Goal: Task Accomplishment & Management: Complete application form

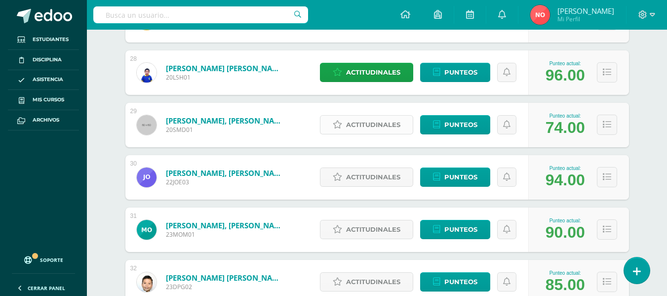
click at [374, 120] on span "Actitudinales" at bounding box center [373, 125] width 54 height 18
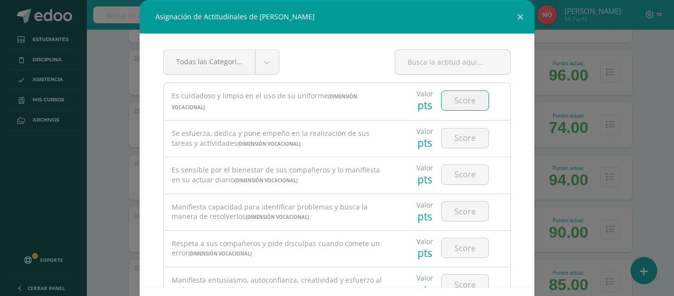
click at [465, 97] on input "number" at bounding box center [465, 100] width 47 height 19
type input "3"
click at [463, 141] on input "number" at bounding box center [465, 137] width 47 height 19
type input "3"
click at [460, 169] on input "number" at bounding box center [465, 174] width 47 height 19
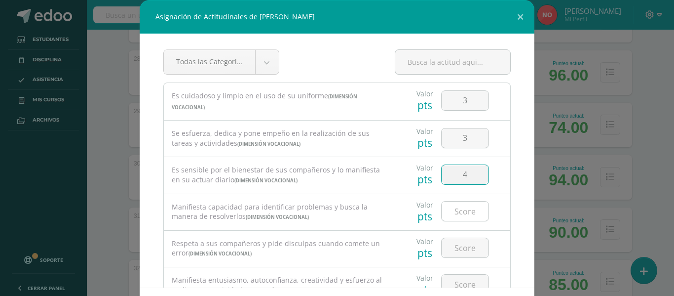
type input "4"
click at [455, 204] on input "number" at bounding box center [465, 210] width 47 height 19
type input "5"
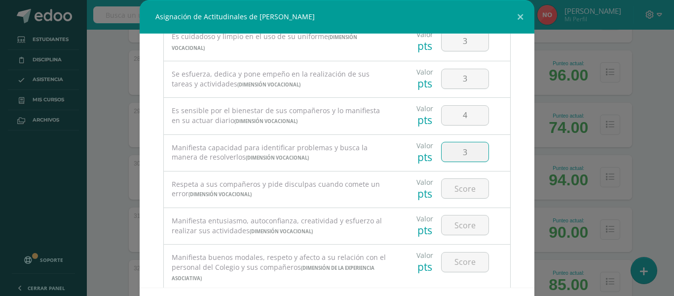
scroll to position [98, 0]
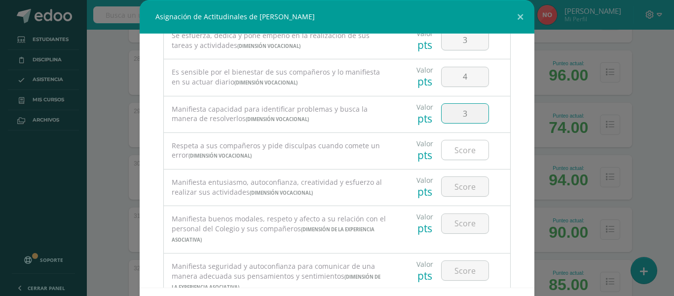
type input "3"
click at [453, 147] on input "number" at bounding box center [465, 149] width 47 height 19
type input "3"
click at [461, 189] on input "number" at bounding box center [465, 186] width 47 height 19
type input "3"
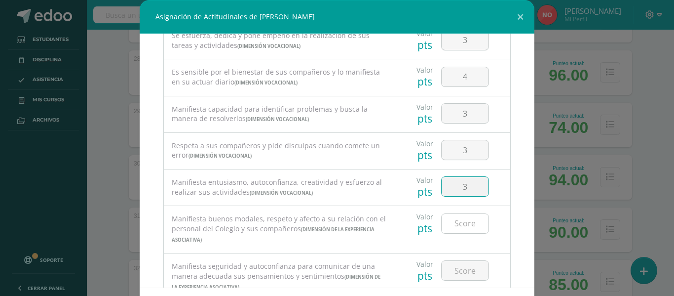
click at [453, 217] on input "number" at bounding box center [465, 223] width 47 height 19
type input "4"
click at [466, 271] on input "number" at bounding box center [465, 270] width 47 height 19
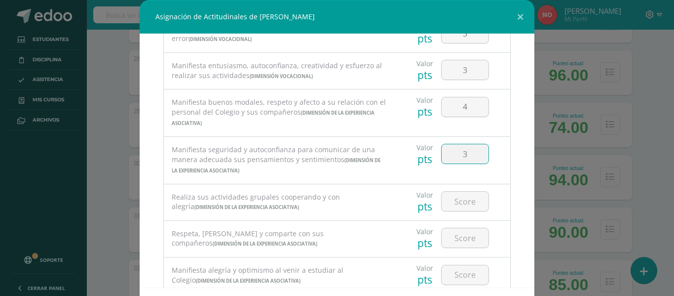
scroll to position [226, 0]
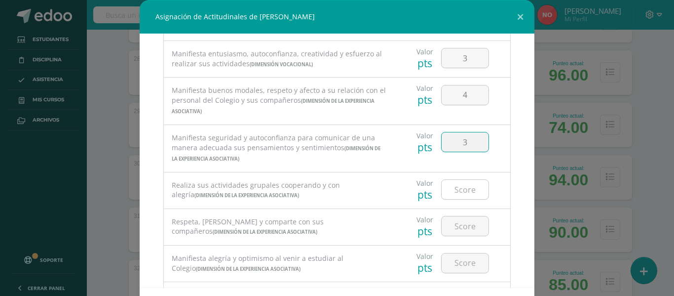
type input "3"
click at [467, 186] on input "number" at bounding box center [465, 189] width 47 height 19
type input "4"
click at [464, 223] on input "number" at bounding box center [465, 225] width 47 height 19
type input "3"
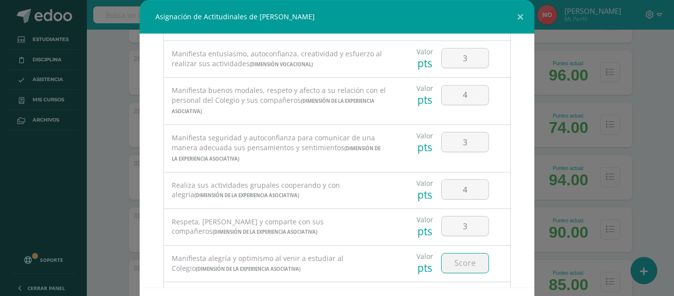
click at [456, 261] on input "number" at bounding box center [465, 262] width 47 height 19
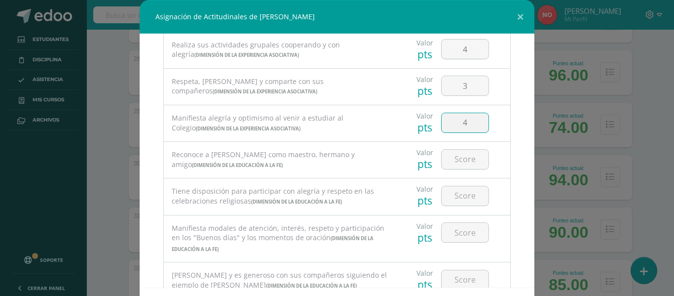
scroll to position [368, 0]
type input "4"
click at [458, 161] on input "number" at bounding box center [465, 157] width 47 height 19
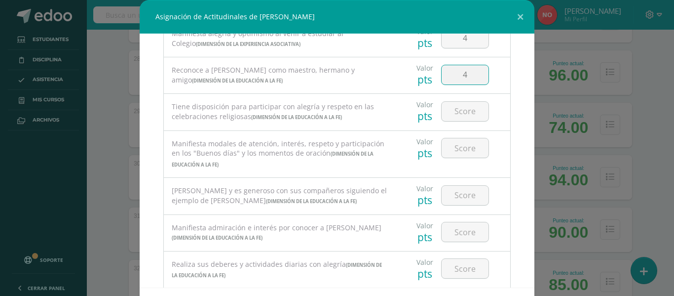
scroll to position [464, 0]
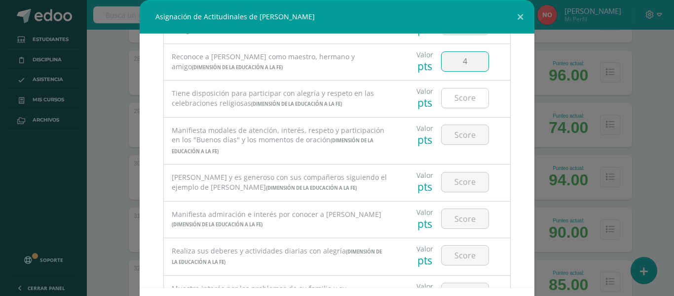
type input "4"
click at [451, 101] on input "number" at bounding box center [465, 97] width 47 height 19
type input "4"
click at [454, 132] on input "number" at bounding box center [465, 134] width 47 height 19
type input "3"
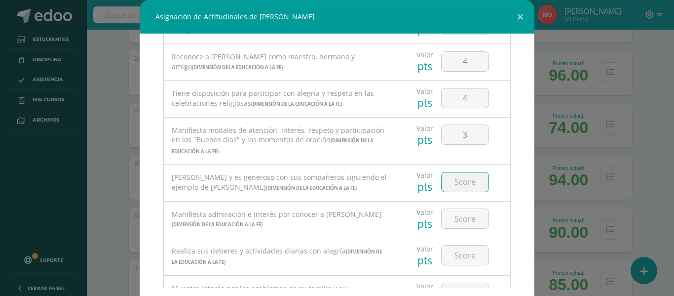
click at [454, 178] on input "number" at bounding box center [465, 181] width 47 height 19
type input "4"
click at [454, 215] on input "number" at bounding box center [465, 218] width 47 height 19
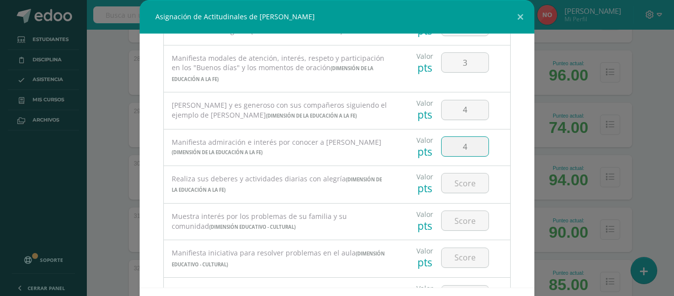
scroll to position [603, 0]
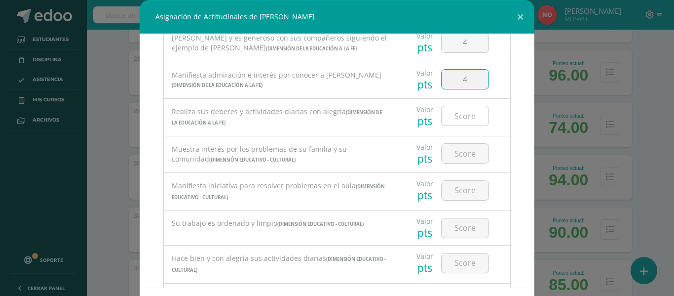
type input "4"
click at [463, 118] on input "number" at bounding box center [465, 115] width 47 height 19
type input "4"
click at [455, 149] on input "number" at bounding box center [465, 153] width 47 height 19
type input "3"
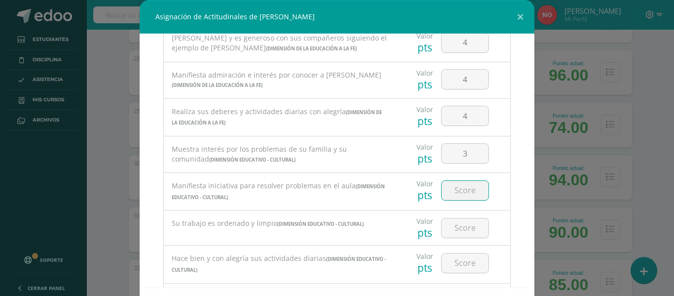
click at [454, 191] on input "number" at bounding box center [465, 190] width 47 height 19
type input "3"
click at [462, 230] on input "number" at bounding box center [465, 227] width 47 height 19
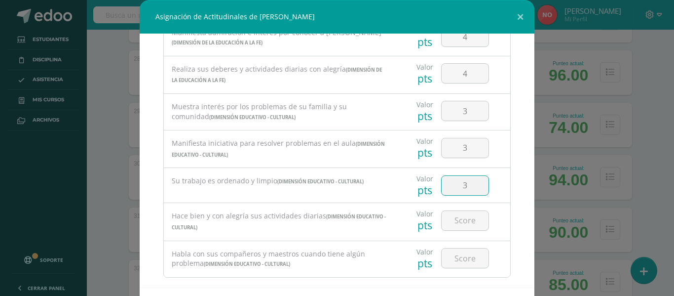
scroll to position [663, 0]
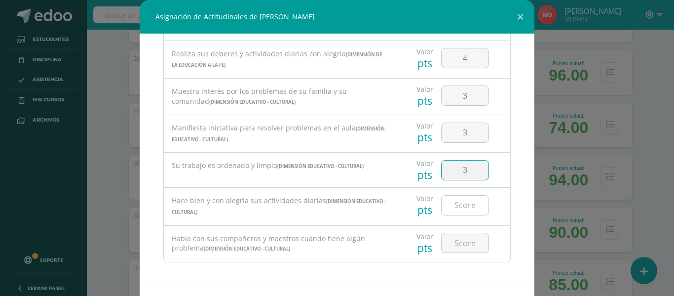
type input "3"
click at [461, 208] on input "number" at bounding box center [465, 204] width 47 height 19
type input "3"
click at [450, 238] on input "number" at bounding box center [465, 242] width 47 height 19
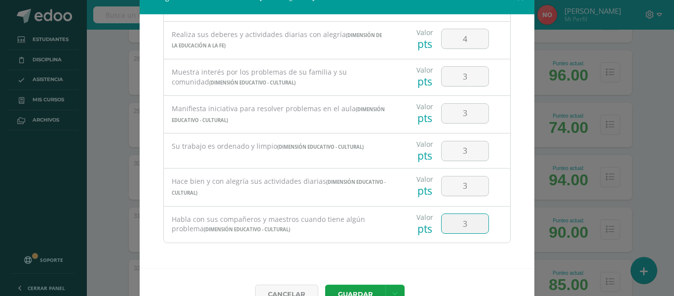
scroll to position [43, 0]
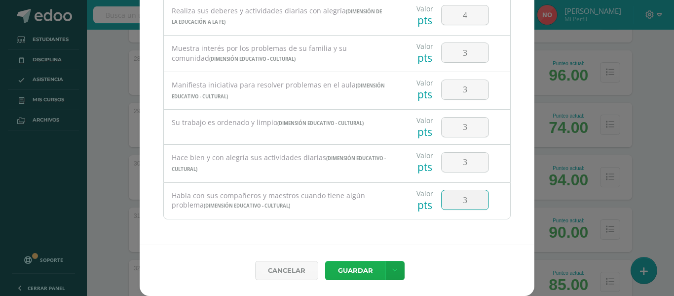
type input "3"
click at [354, 272] on button "Guardar" at bounding box center [355, 270] width 60 height 19
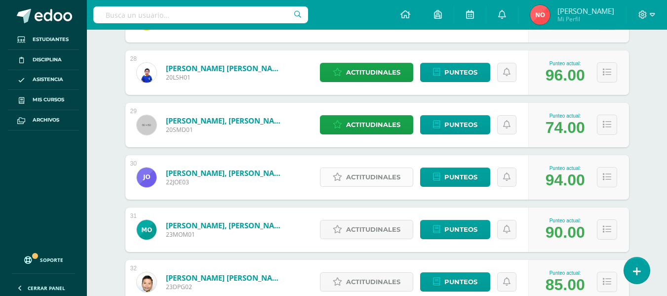
click at [372, 173] on span "Actitudinales" at bounding box center [373, 177] width 54 height 18
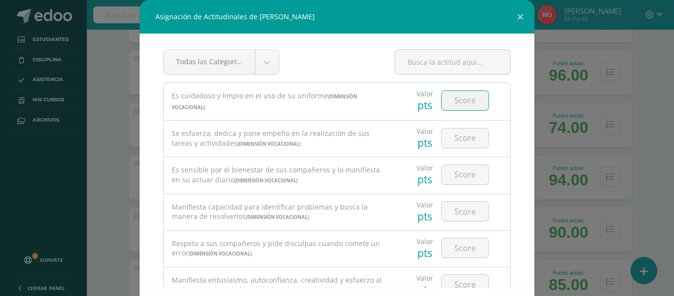
click at [444, 98] on input "number" at bounding box center [465, 100] width 47 height 19
type input "4"
click at [456, 136] on input "number" at bounding box center [465, 137] width 47 height 19
type input "4"
click at [455, 171] on input "number" at bounding box center [465, 174] width 47 height 19
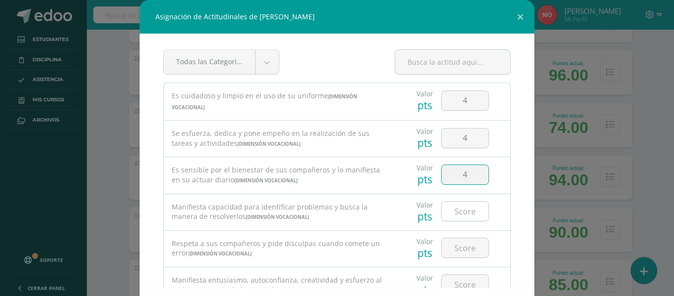
type input "4"
click at [458, 205] on input "number" at bounding box center [465, 210] width 47 height 19
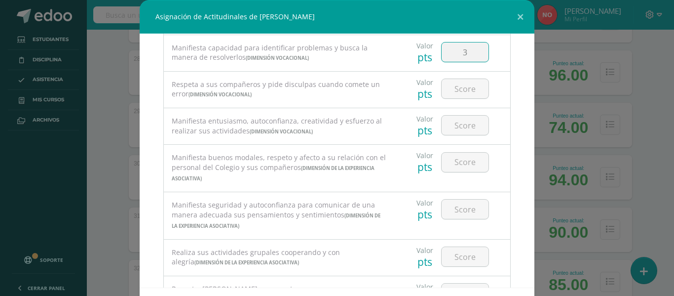
scroll to position [161, 0]
type input "3"
click at [468, 82] on input "number" at bounding box center [465, 86] width 47 height 19
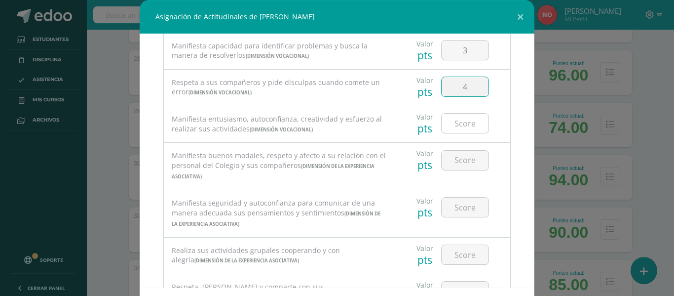
type input "4"
click at [464, 119] on input "number" at bounding box center [465, 123] width 47 height 19
type input "3"
click at [464, 154] on input "number" at bounding box center [465, 160] width 47 height 19
type input "4"
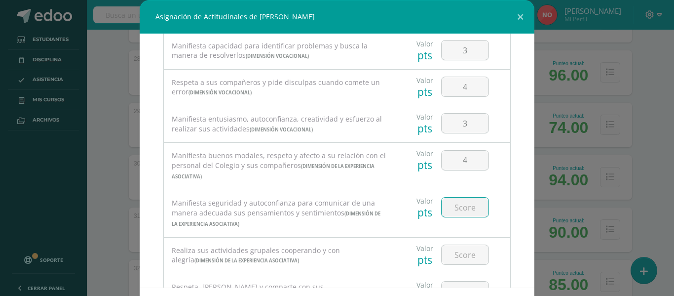
click at [447, 202] on input "number" at bounding box center [465, 206] width 47 height 19
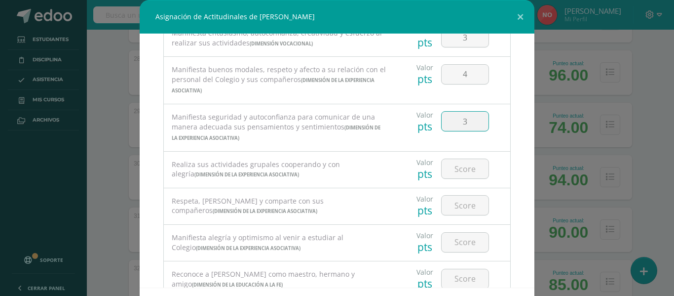
scroll to position [299, 0]
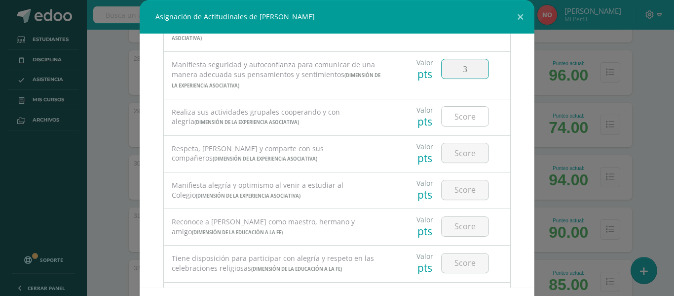
type input "3"
click at [457, 115] on input "number" at bounding box center [465, 116] width 47 height 19
type input "4"
click at [452, 154] on input "number" at bounding box center [465, 152] width 47 height 19
type input "4"
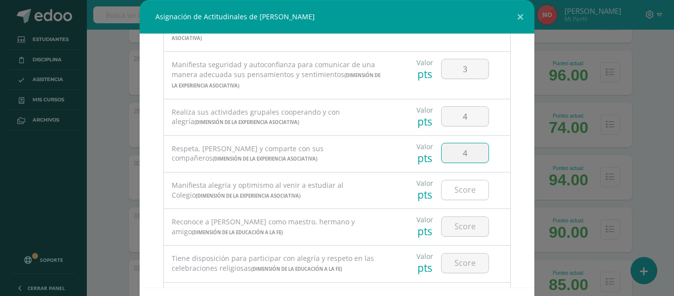
click at [454, 183] on input "number" at bounding box center [465, 189] width 47 height 19
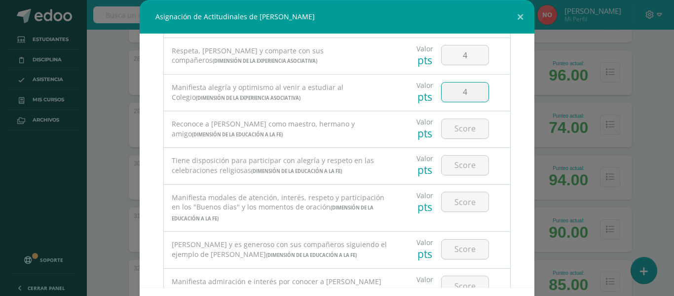
scroll to position [406, 0]
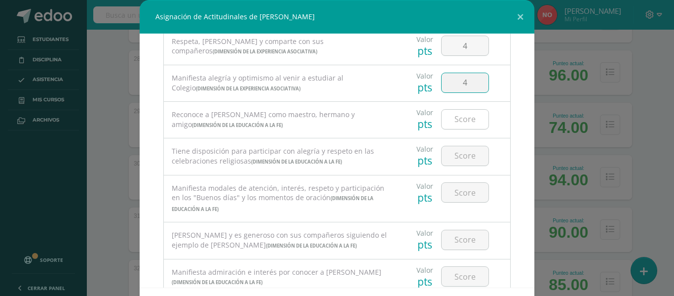
type input "4"
click at [464, 116] on input "number" at bounding box center [465, 119] width 47 height 19
type input "4"
click at [463, 158] on input "number" at bounding box center [465, 155] width 47 height 19
type input "4"
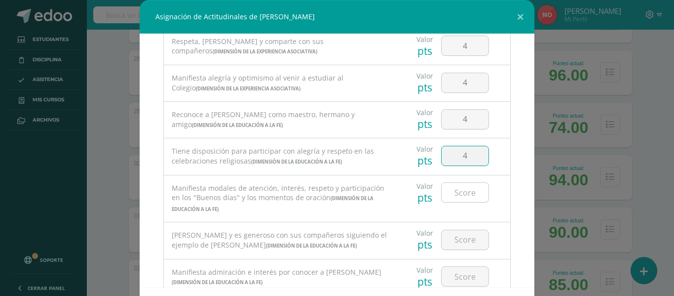
click at [457, 186] on input "number" at bounding box center [465, 192] width 47 height 19
type input "4"
click at [461, 235] on input "number" at bounding box center [465, 239] width 47 height 19
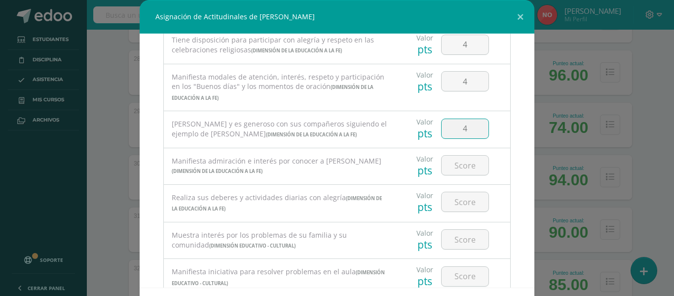
scroll to position [521, 0]
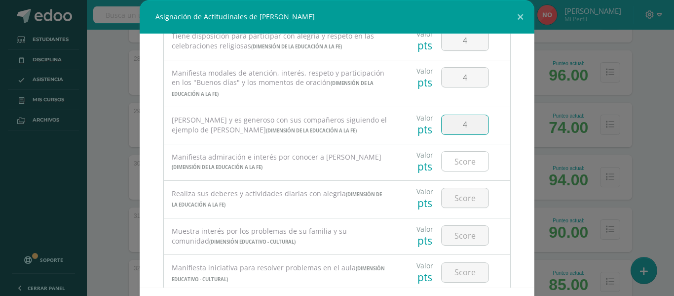
type input "4"
click at [461, 160] on input "number" at bounding box center [465, 161] width 47 height 19
type input "4"
click at [463, 199] on input "number" at bounding box center [465, 197] width 47 height 19
type input "4"
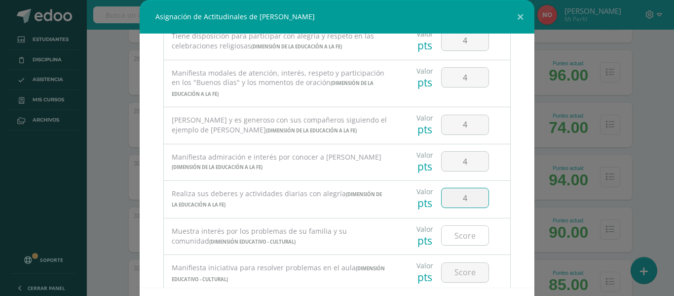
click at [465, 238] on input "number" at bounding box center [465, 235] width 47 height 19
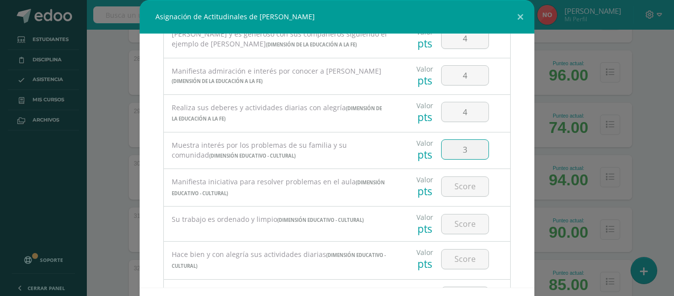
scroll to position [624, 0]
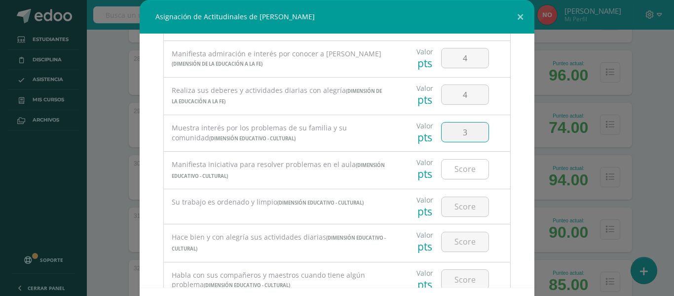
type input "3"
click at [466, 172] on input "number" at bounding box center [465, 168] width 47 height 19
type input "3"
click at [451, 205] on input "number" at bounding box center [465, 206] width 47 height 19
type input "4"
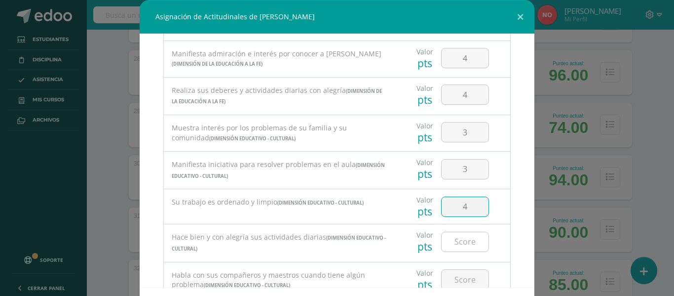
click at [463, 239] on input "number" at bounding box center [465, 241] width 47 height 19
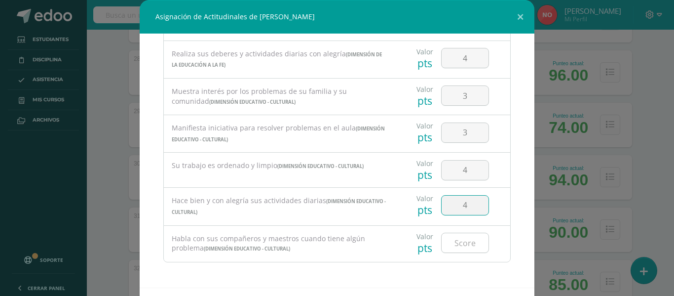
type input "4"
click at [454, 242] on input "number" at bounding box center [465, 242] width 47 height 19
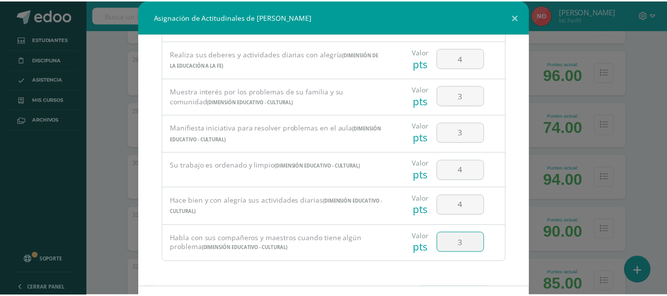
scroll to position [43, 0]
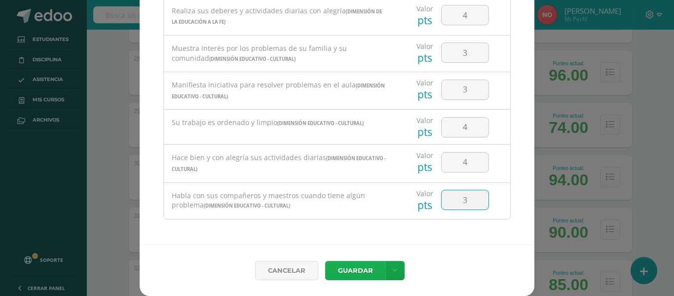
type input "3"
click at [348, 267] on button "Guardar" at bounding box center [355, 270] width 60 height 19
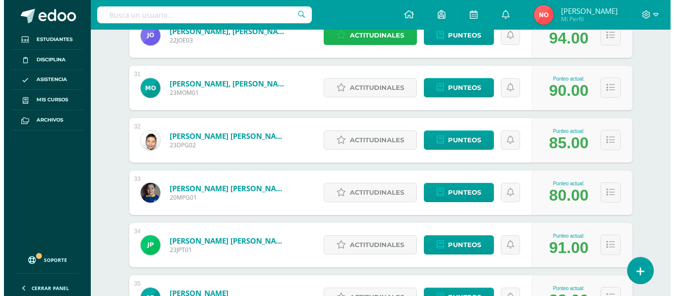
scroll to position [1736, 0]
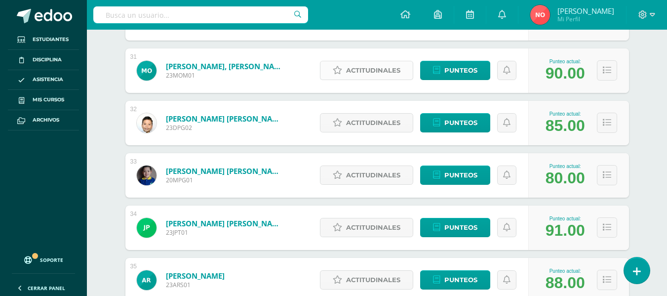
click at [373, 72] on span "Actitudinales" at bounding box center [373, 70] width 54 height 18
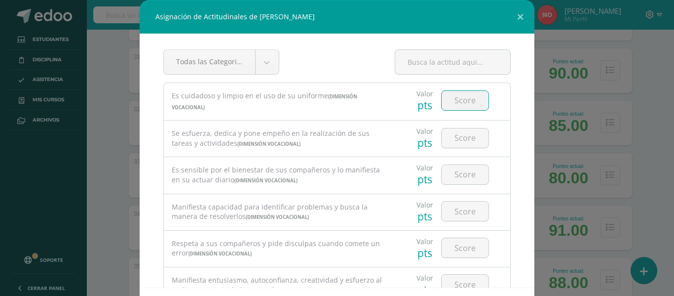
click at [447, 99] on input "number" at bounding box center [465, 100] width 47 height 19
type input "4"
click at [458, 132] on input "number" at bounding box center [465, 137] width 47 height 19
type input "4"
click at [459, 173] on input "number" at bounding box center [465, 174] width 47 height 19
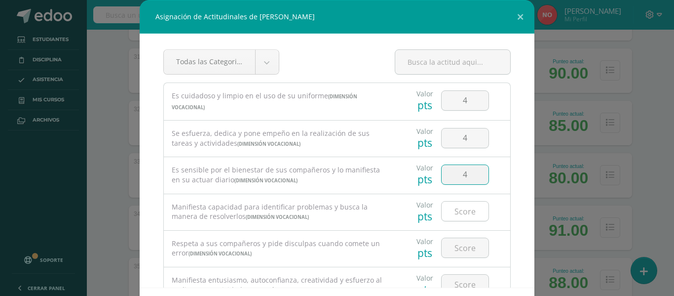
type input "4"
click at [457, 214] on input "number" at bounding box center [465, 210] width 47 height 19
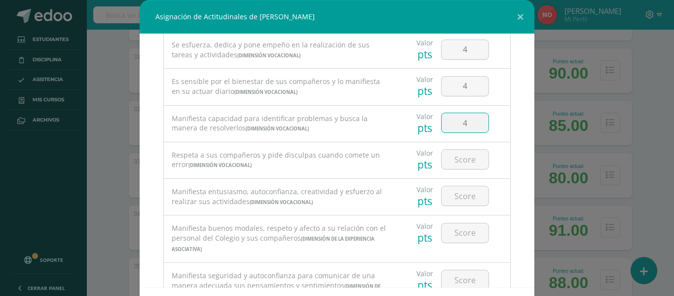
scroll to position [96, 0]
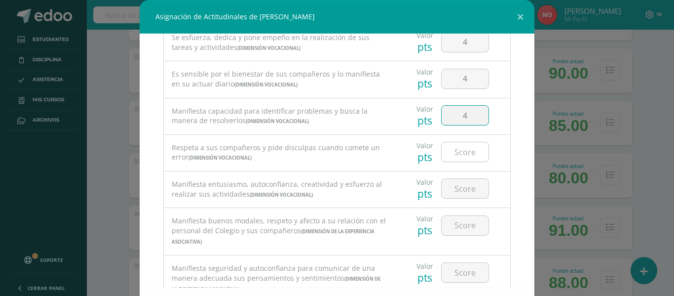
type input "4"
click at [462, 149] on input "number" at bounding box center [465, 151] width 47 height 19
type input "4"
click at [452, 184] on input "number" at bounding box center [465, 188] width 47 height 19
type input "4"
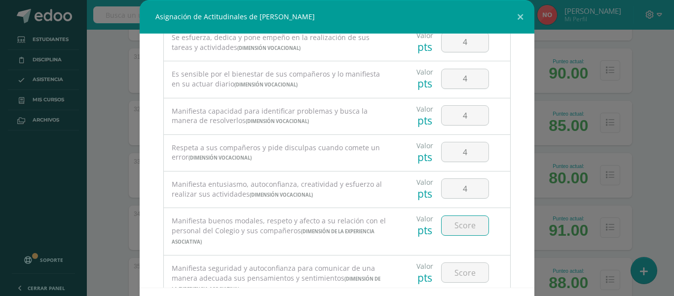
click at [459, 225] on input "number" at bounding box center [465, 225] width 47 height 19
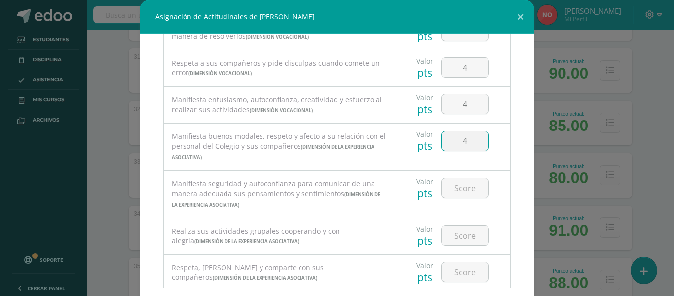
scroll to position [243, 0]
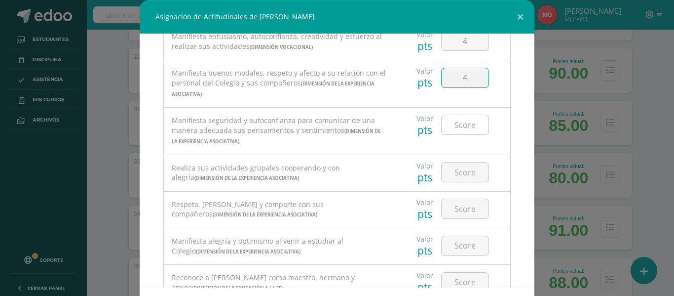
type input "4"
click at [458, 121] on input "number" at bounding box center [465, 124] width 47 height 19
type input "4"
click at [463, 172] on input "number" at bounding box center [465, 171] width 47 height 19
type input "4"
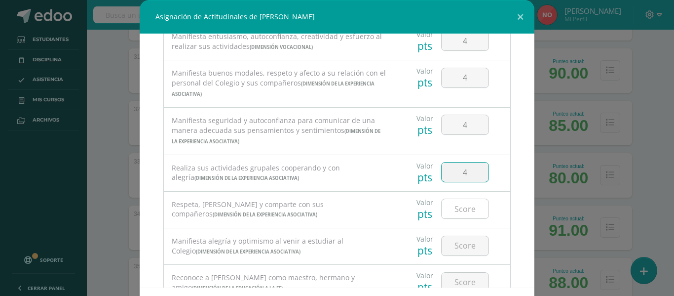
click at [455, 208] on input "number" at bounding box center [465, 208] width 47 height 19
type input "4"
click at [462, 237] on input "number" at bounding box center [465, 245] width 47 height 19
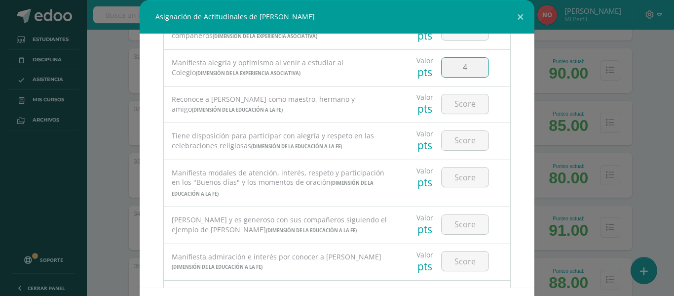
scroll to position [443, 0]
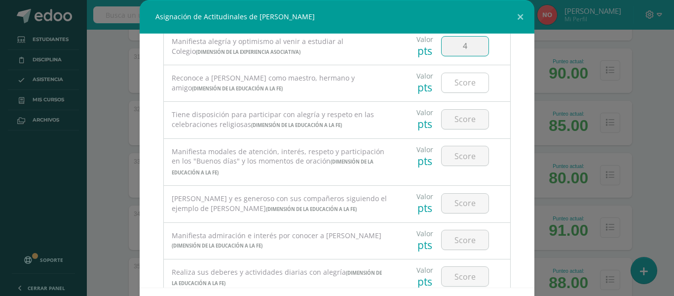
type input "4"
click at [466, 77] on input "number" at bounding box center [465, 82] width 47 height 19
type input "4"
click at [465, 117] on input "number" at bounding box center [465, 119] width 47 height 19
type input "4"
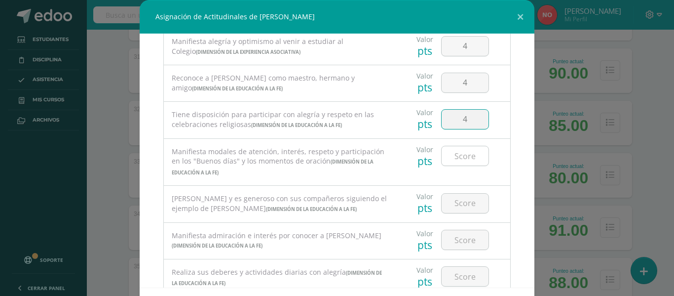
click at [461, 156] on input "number" at bounding box center [465, 155] width 47 height 19
type input "4"
click at [458, 195] on input "number" at bounding box center [465, 203] width 47 height 19
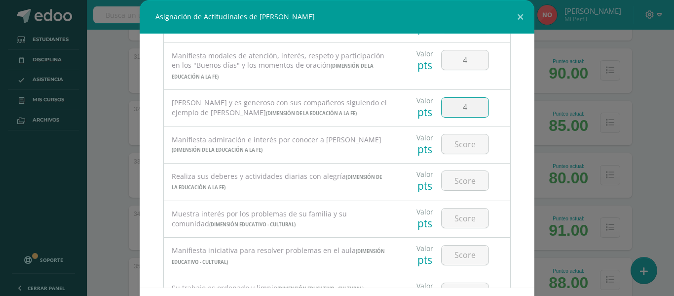
scroll to position [561, 0]
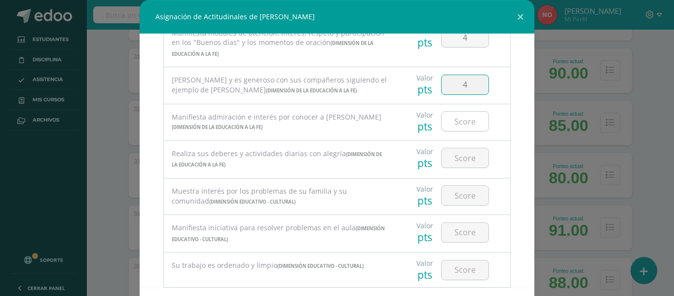
type input "4"
click at [458, 120] on input "number" at bounding box center [465, 121] width 47 height 19
type input "4"
click at [456, 161] on input "number" at bounding box center [465, 157] width 47 height 19
type input "4"
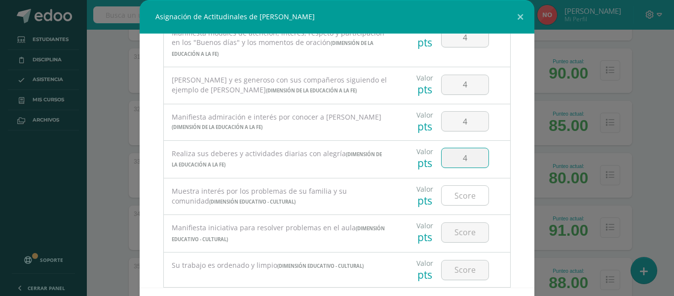
click at [464, 189] on input "number" at bounding box center [465, 195] width 47 height 19
type input "4"
click at [457, 227] on input "number" at bounding box center [465, 232] width 47 height 19
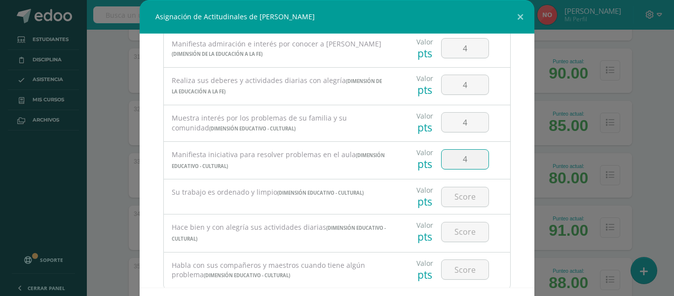
scroll to position [663, 0]
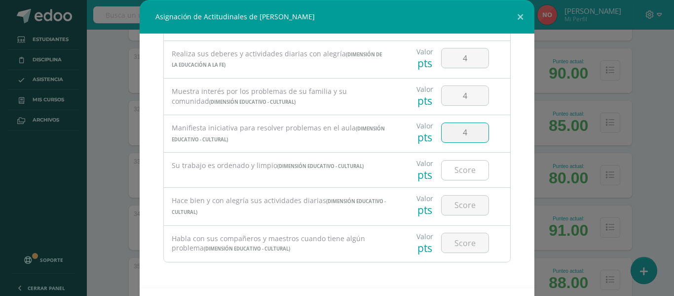
type input "4"
click at [458, 177] on input "number" at bounding box center [465, 169] width 47 height 19
type input "4"
click at [461, 193] on div at bounding box center [465, 205] width 56 height 35
click at [457, 200] on input "number" at bounding box center [465, 204] width 47 height 19
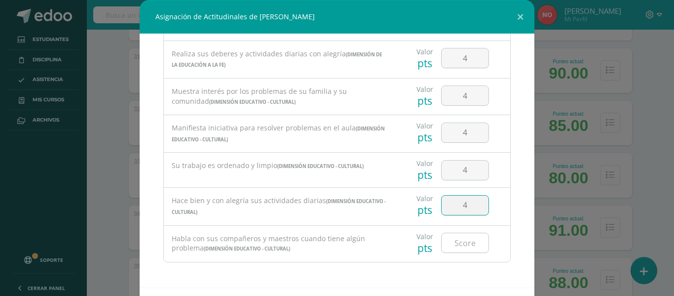
type input "4"
click at [449, 237] on input "number" at bounding box center [465, 242] width 47 height 19
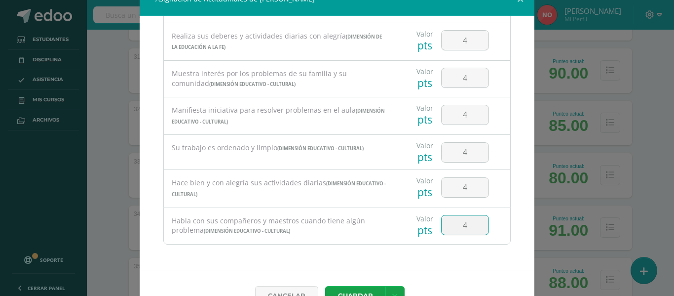
scroll to position [43, 0]
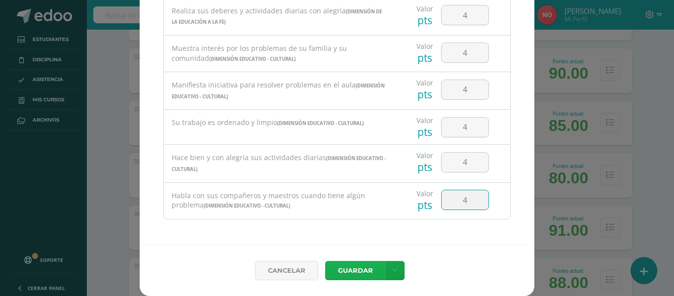
type input "4"
click at [350, 267] on button "Guardar" at bounding box center [355, 270] width 60 height 19
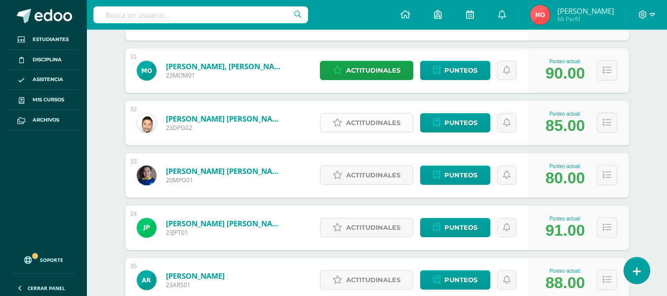
click at [362, 120] on span "Actitudinales" at bounding box center [373, 123] width 54 height 18
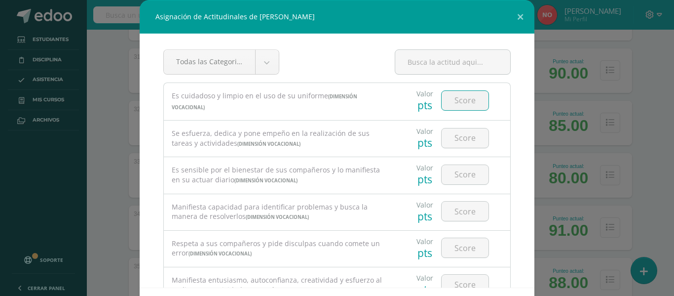
click at [463, 99] on input "number" at bounding box center [465, 100] width 47 height 19
type input "3"
click at [471, 139] on input "number" at bounding box center [465, 137] width 47 height 19
type input "4"
click at [461, 177] on input "number" at bounding box center [465, 174] width 47 height 19
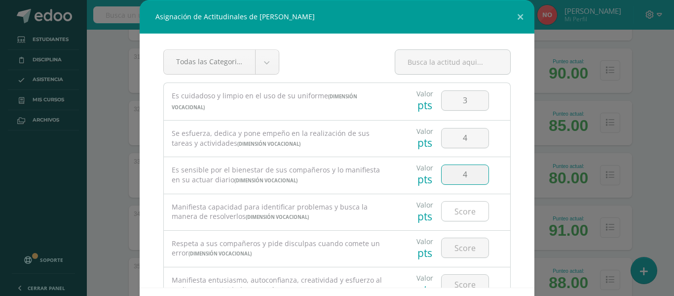
type input "4"
click at [461, 210] on input "number" at bounding box center [465, 210] width 47 height 19
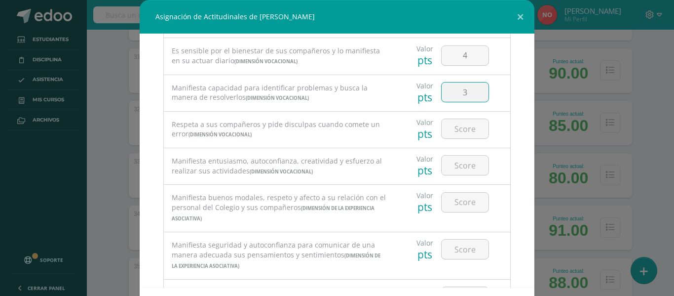
scroll to position [121, 0]
type input "3"
click at [453, 121] on input "number" at bounding box center [465, 126] width 47 height 19
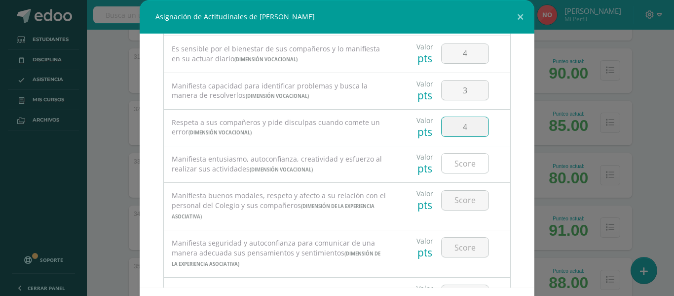
type input "4"
click at [450, 165] on input "number" at bounding box center [465, 163] width 47 height 19
type input "4"
type input "3"
click at [461, 197] on input "number" at bounding box center [465, 200] width 47 height 19
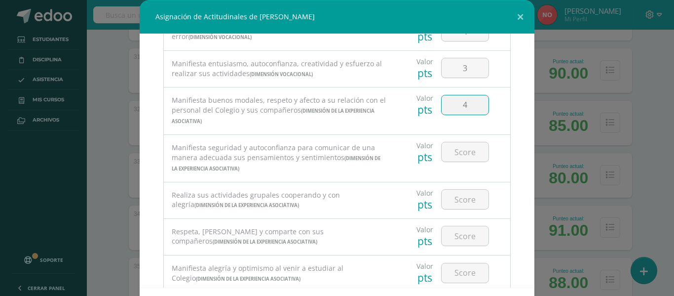
scroll to position [230, 0]
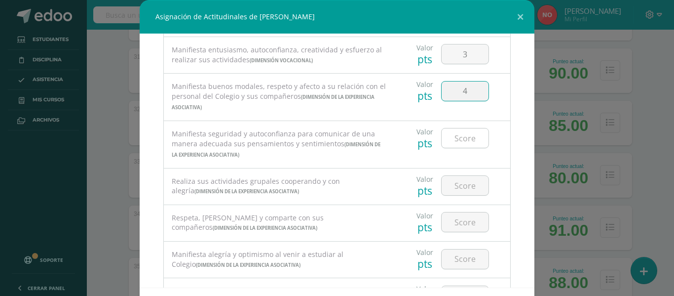
type input "4"
click at [462, 129] on input "number" at bounding box center [465, 137] width 47 height 19
type input "3"
click at [458, 181] on input "number" at bounding box center [465, 185] width 47 height 19
type input "4"
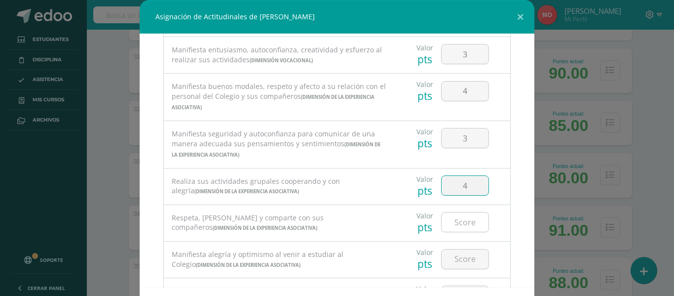
click at [459, 222] on input "number" at bounding box center [465, 221] width 47 height 19
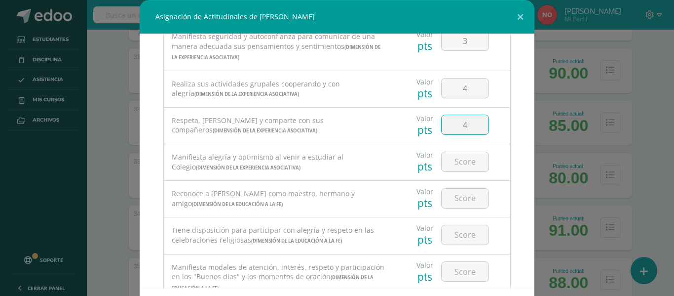
scroll to position [350, 0]
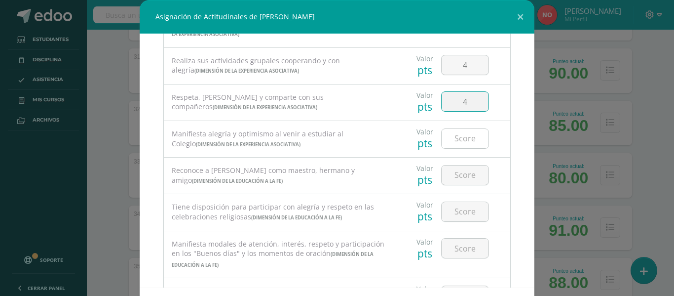
type input "4"
click at [464, 134] on input "number" at bounding box center [465, 138] width 47 height 19
type input "4"
click at [462, 170] on input "number" at bounding box center [465, 174] width 47 height 19
type input "4"
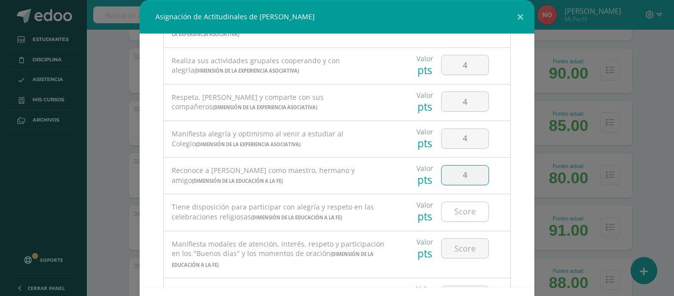
click at [452, 213] on input "number" at bounding box center [465, 211] width 47 height 19
type input "4"
click at [462, 249] on input "number" at bounding box center [465, 247] width 47 height 19
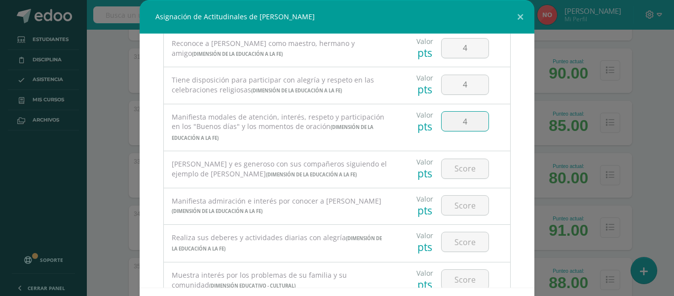
scroll to position [485, 0]
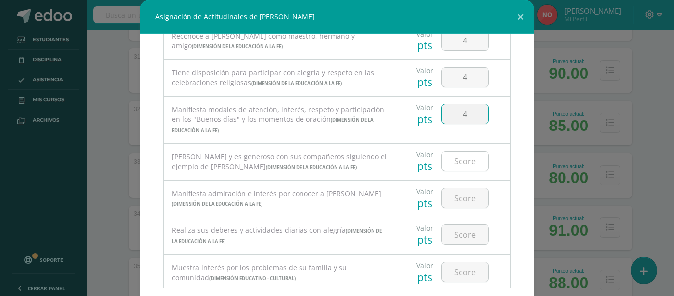
type input "4"
click at [461, 161] on input "number" at bounding box center [465, 161] width 47 height 19
type input "4"
click at [464, 198] on input "number" at bounding box center [465, 197] width 47 height 19
type input "4"
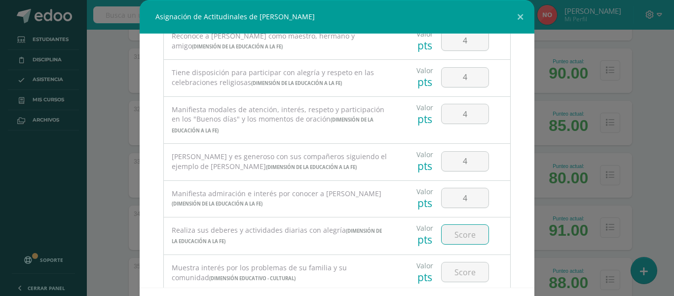
click at [456, 233] on input "number" at bounding box center [465, 234] width 47 height 19
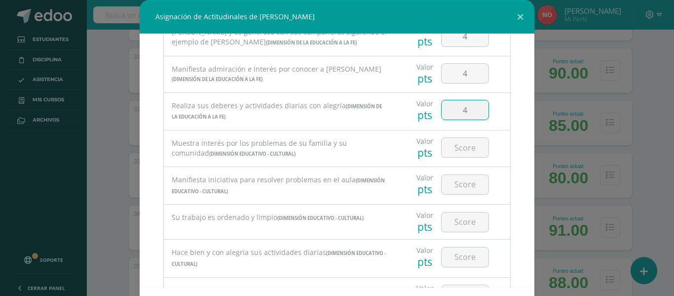
scroll to position [606, 0]
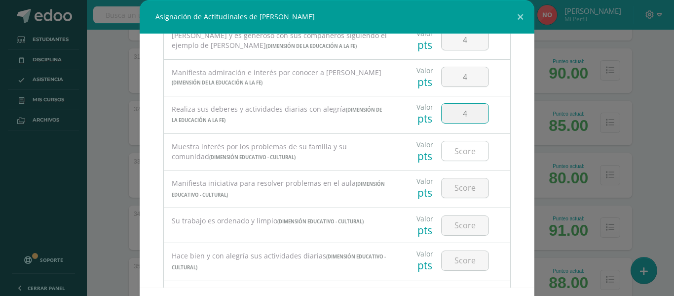
type input "4"
click at [466, 155] on input "number" at bounding box center [465, 150] width 47 height 19
type input "3"
click at [462, 184] on input "number" at bounding box center [465, 187] width 47 height 19
type input "3"
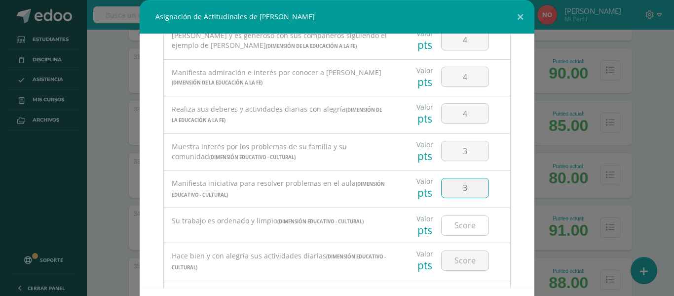
click at [456, 225] on input "number" at bounding box center [465, 225] width 47 height 19
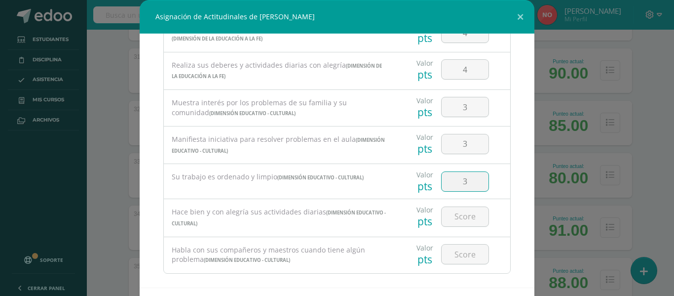
scroll to position [663, 0]
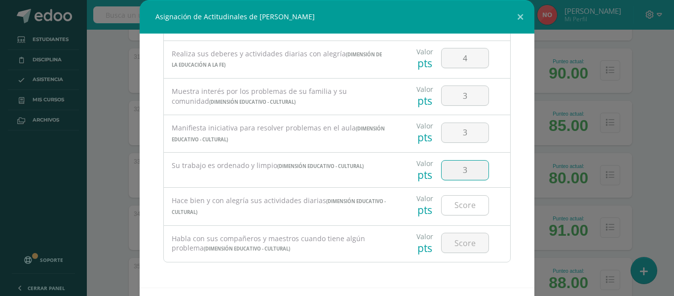
type input "3"
click at [457, 206] on input "number" at bounding box center [465, 204] width 47 height 19
type input "4"
click at [459, 239] on input "number" at bounding box center [465, 242] width 47 height 19
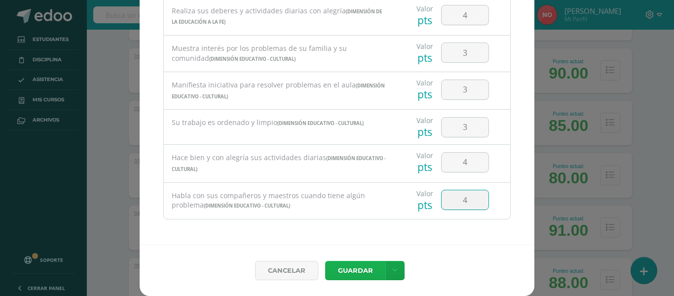
type input "4"
click at [346, 269] on button "Guardar" at bounding box center [355, 270] width 60 height 19
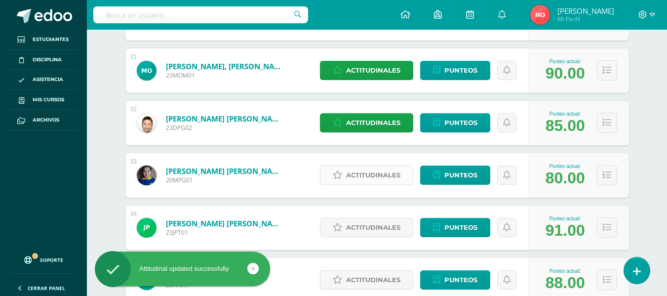
click at [365, 174] on span "Actitudinales" at bounding box center [373, 175] width 54 height 18
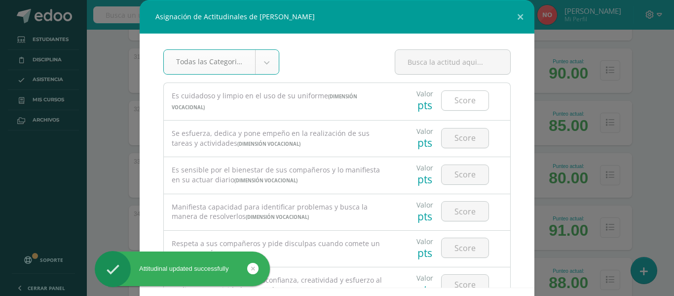
click at [460, 97] on input "number" at bounding box center [465, 100] width 47 height 19
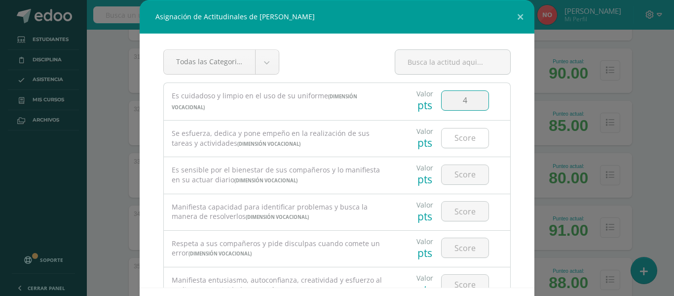
type input "4"
click at [464, 132] on input "number" at bounding box center [465, 137] width 47 height 19
type input "4"
click at [460, 173] on input "number" at bounding box center [465, 174] width 47 height 19
type input "4"
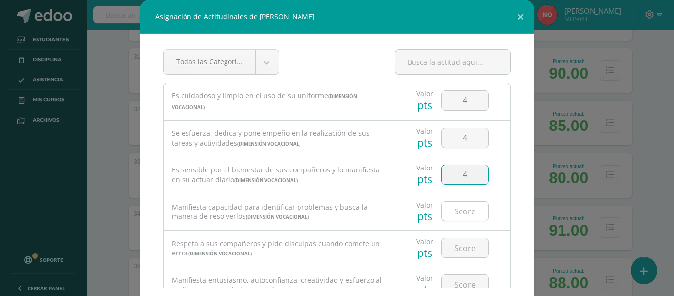
click at [456, 207] on input "number" at bounding box center [465, 210] width 47 height 19
type input "4"
click at [448, 245] on input "number" at bounding box center [465, 247] width 47 height 19
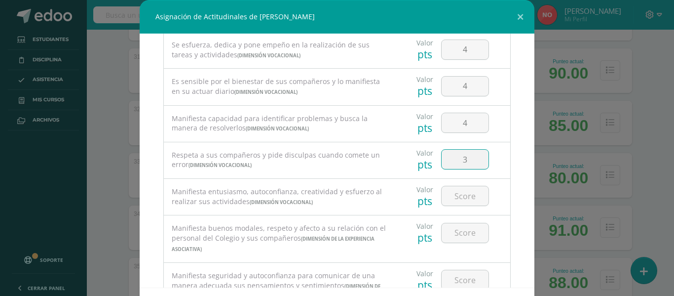
scroll to position [122, 0]
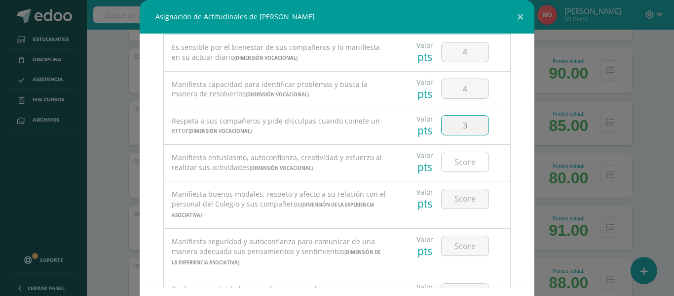
type input "3"
click at [462, 159] on input "number" at bounding box center [465, 161] width 47 height 19
type input "4"
click at [463, 198] on input "number" at bounding box center [465, 198] width 47 height 19
type input "3"
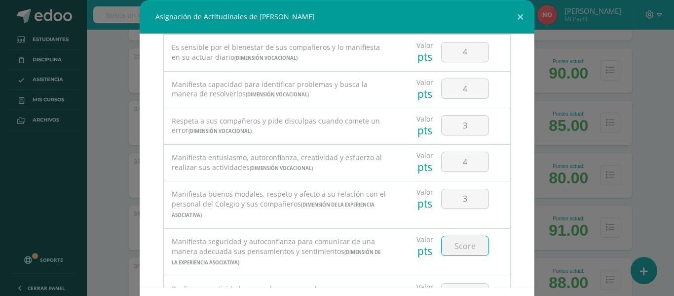
click at [454, 244] on input "number" at bounding box center [465, 245] width 47 height 19
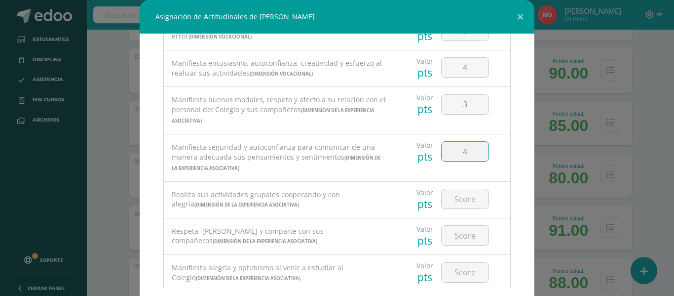
scroll to position [255, 0]
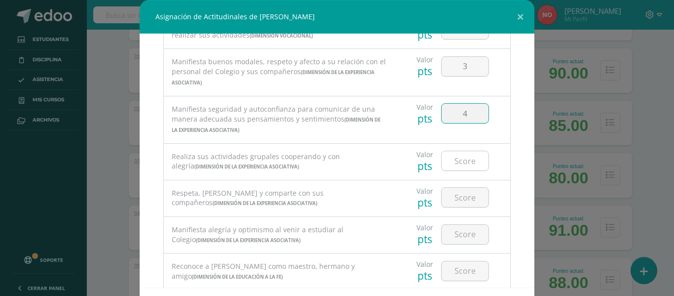
type input "4"
click at [466, 157] on input "number" at bounding box center [465, 160] width 47 height 19
click at [460, 116] on input "4" at bounding box center [465, 113] width 47 height 19
type input "3"
click at [455, 160] on input "number" at bounding box center [465, 160] width 47 height 19
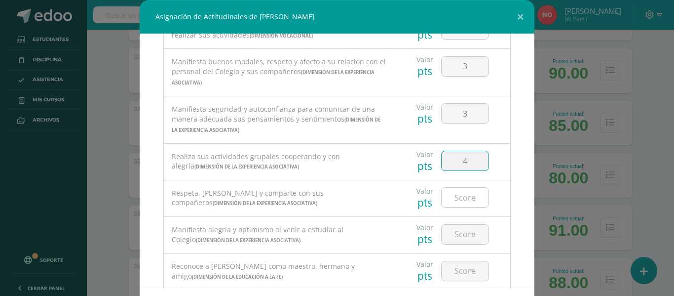
type input "4"
click at [462, 196] on input "number" at bounding box center [465, 197] width 47 height 19
type input "4"
click at [450, 236] on input "number" at bounding box center [465, 234] width 47 height 19
type input "4"
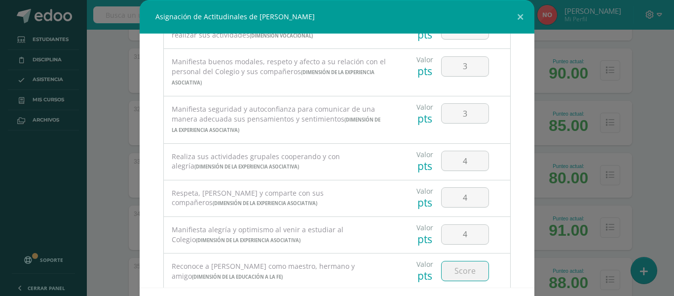
click at [459, 276] on input "number" at bounding box center [465, 270] width 47 height 19
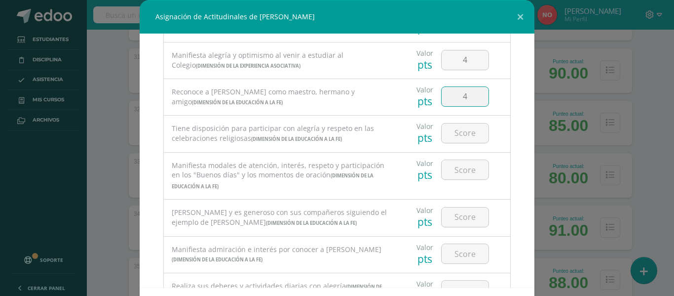
scroll to position [426, 0]
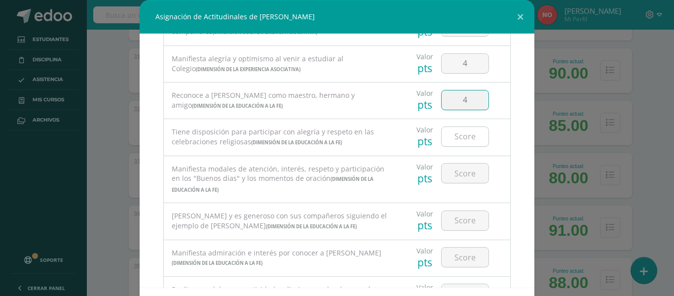
type input "4"
click at [464, 134] on input "number" at bounding box center [465, 136] width 47 height 19
type input "4"
click at [464, 169] on input "number" at bounding box center [465, 172] width 47 height 19
type input "4"
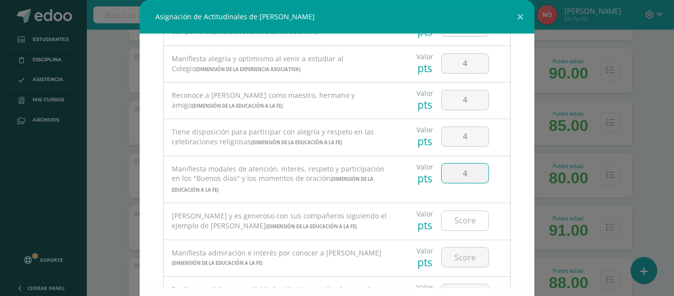
click at [468, 219] on input "number" at bounding box center [465, 220] width 47 height 19
type input "4"
click at [463, 257] on input "4" at bounding box center [465, 256] width 47 height 19
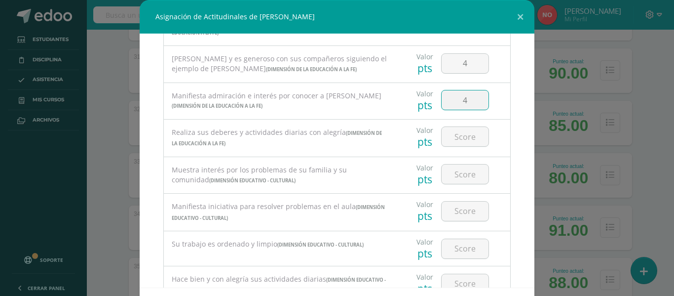
scroll to position [577, 0]
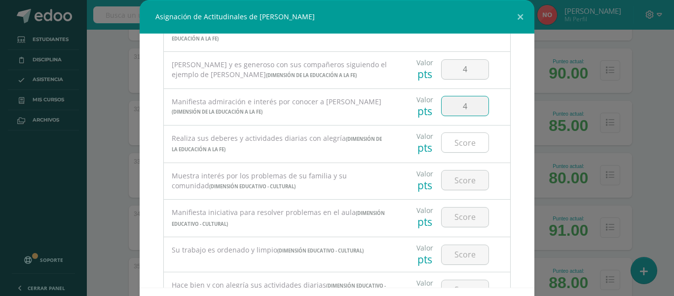
type input "4"
click at [460, 139] on input "number" at bounding box center [465, 142] width 47 height 19
type input "4"
click at [453, 174] on input "number" at bounding box center [465, 179] width 47 height 19
type input "4"
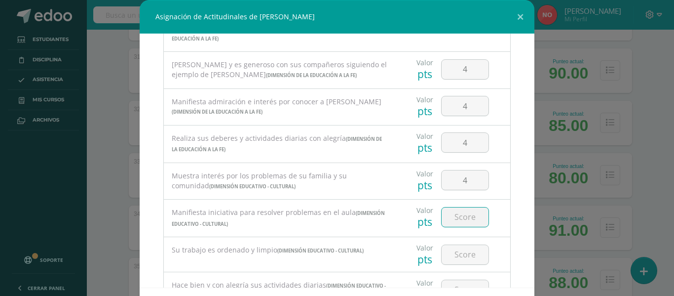
click at [459, 221] on input "number" at bounding box center [465, 216] width 47 height 19
type input "4"
click at [459, 251] on input "number" at bounding box center [465, 254] width 47 height 19
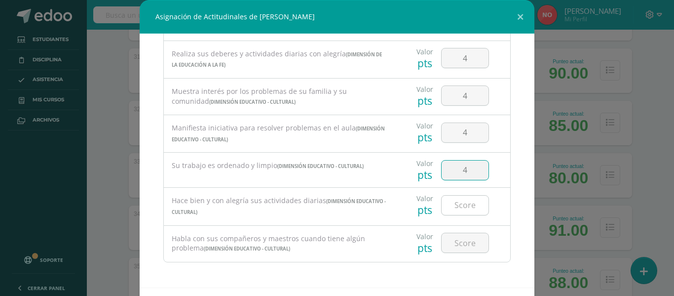
type input "4"
click at [453, 202] on input "number" at bounding box center [465, 204] width 47 height 19
type input "4"
click at [461, 240] on input "number" at bounding box center [465, 242] width 47 height 19
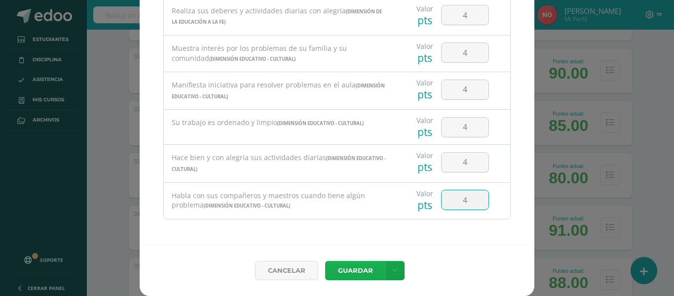
type input "4"
click at [342, 271] on button "Guardar" at bounding box center [355, 270] width 60 height 19
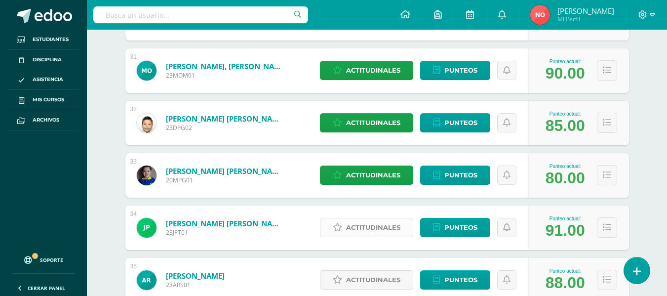
click at [364, 222] on span "Actitudinales" at bounding box center [373, 227] width 54 height 18
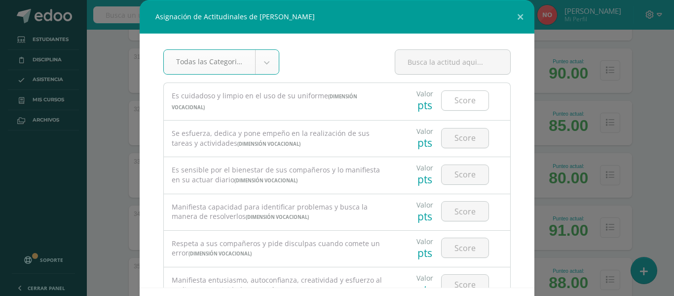
click at [453, 100] on input "number" at bounding box center [465, 100] width 47 height 19
type input "4"
click at [451, 132] on input "number" at bounding box center [465, 137] width 47 height 19
type input "4"
click at [452, 166] on input "number" at bounding box center [465, 174] width 47 height 19
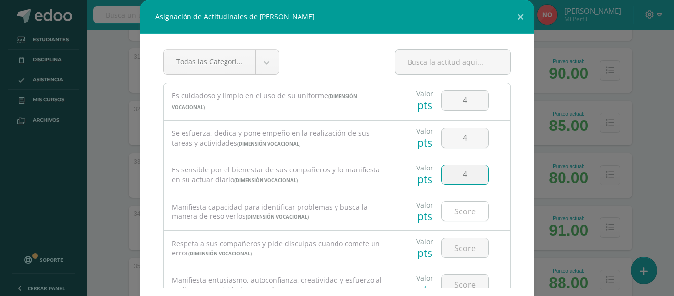
type input "4"
click at [455, 210] on input "number" at bounding box center [465, 210] width 47 height 19
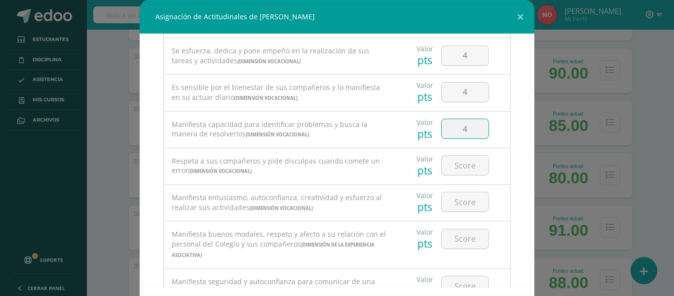
scroll to position [115, 0]
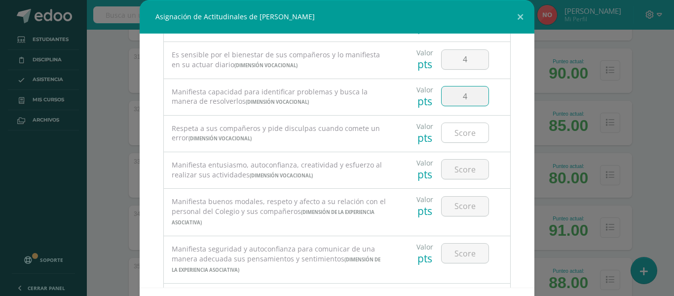
type input "4"
click at [475, 129] on input "number" at bounding box center [465, 132] width 47 height 19
type input "4"
click at [450, 170] on input "number" at bounding box center [465, 168] width 47 height 19
type input "4"
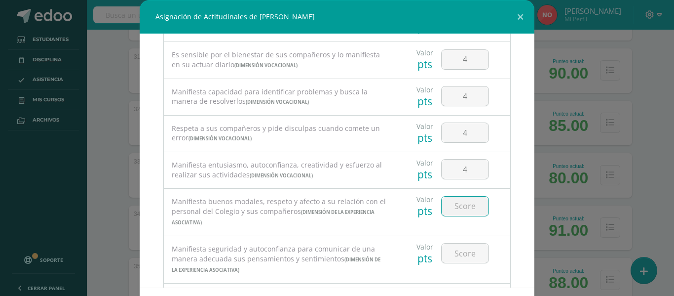
click at [453, 203] on input "number" at bounding box center [465, 205] width 47 height 19
type input "4"
click at [452, 246] on input "number" at bounding box center [465, 252] width 47 height 19
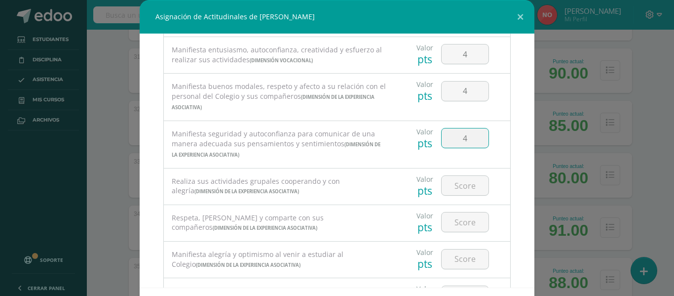
scroll to position [239, 0]
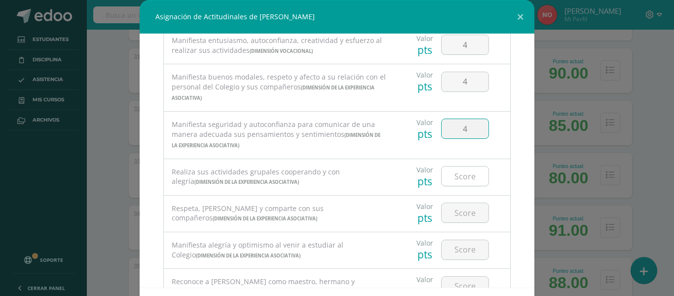
type input "4"
click at [457, 176] on input "number" at bounding box center [465, 175] width 47 height 19
type input "4"
click at [449, 212] on input "number" at bounding box center [465, 212] width 47 height 19
type input "4"
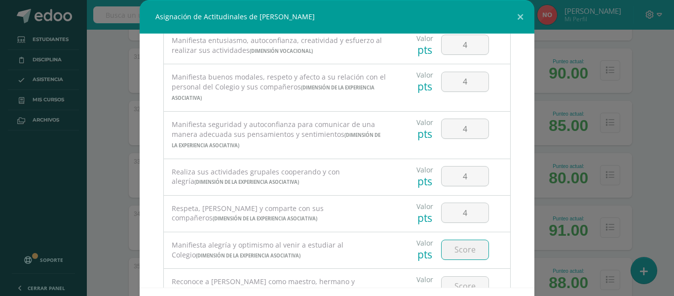
click at [459, 250] on input "number" at bounding box center [465, 249] width 47 height 19
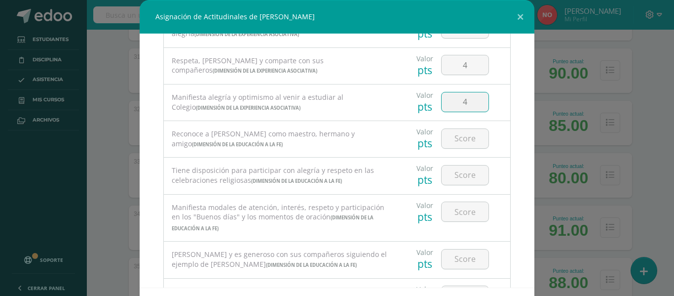
scroll to position [389, 0]
type input "4"
click at [464, 138] on input "number" at bounding box center [465, 136] width 47 height 19
type input "4"
click at [458, 179] on input "number" at bounding box center [465, 172] width 47 height 19
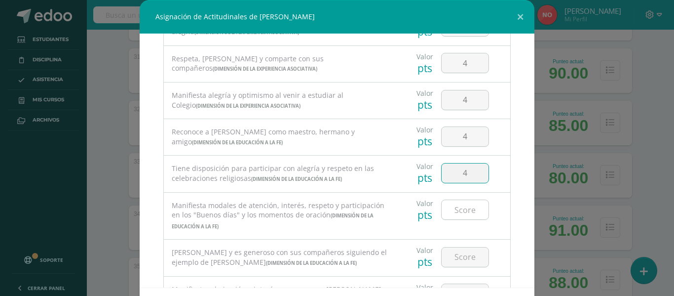
type input "4"
click at [455, 215] on input "number" at bounding box center [465, 209] width 47 height 19
type input "4"
click at [445, 253] on input "number" at bounding box center [465, 256] width 47 height 19
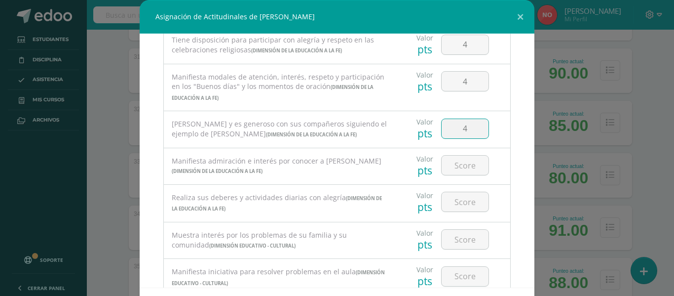
scroll to position [523, 0]
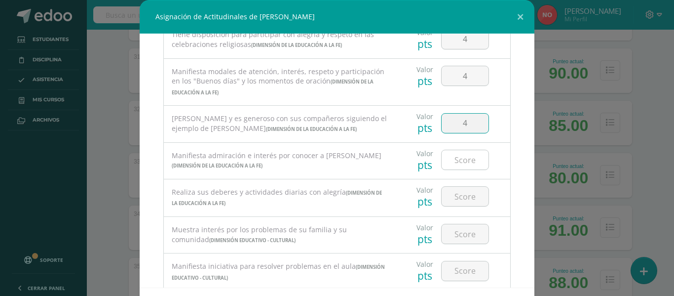
type input "4"
click at [456, 157] on input "number" at bounding box center [465, 159] width 47 height 19
type input "4"
click at [463, 192] on input "number" at bounding box center [465, 196] width 47 height 19
type input "4"
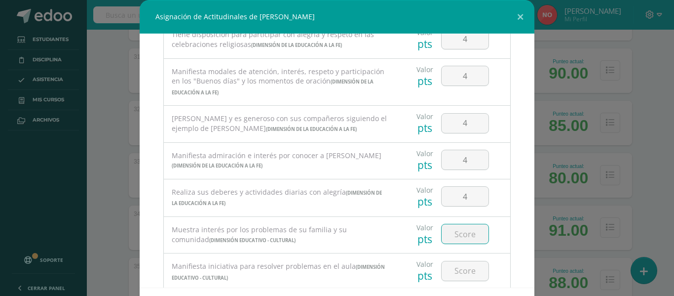
click at [463, 232] on input "number" at bounding box center [465, 233] width 47 height 19
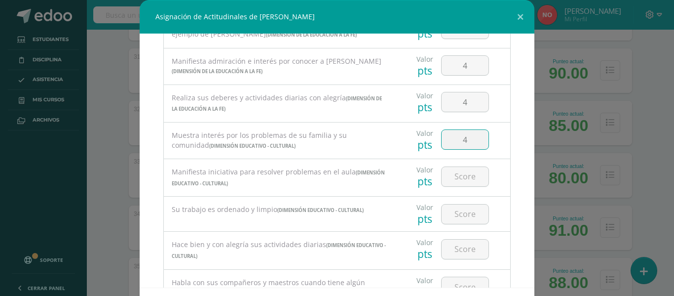
scroll to position [622, 0]
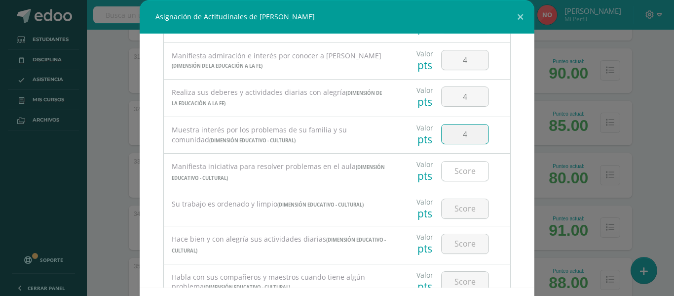
type input "4"
click at [465, 170] on input "number" at bounding box center [465, 170] width 47 height 19
type input "4"
click at [454, 213] on input "number" at bounding box center [465, 208] width 47 height 19
type input "4"
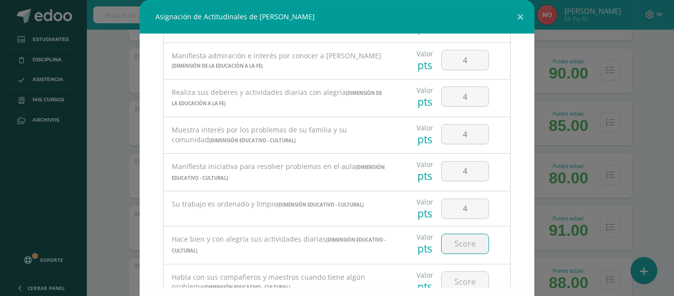
click at [460, 247] on input "number" at bounding box center [465, 243] width 47 height 19
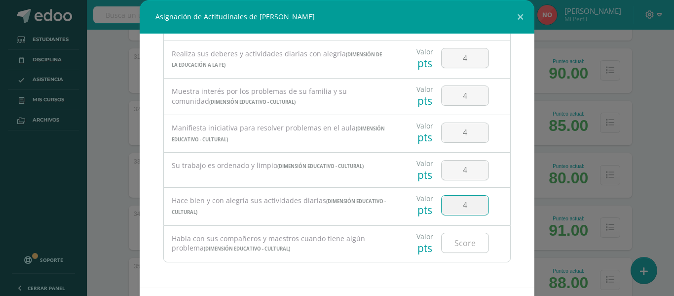
type input "4"
click at [447, 237] on input "number" at bounding box center [465, 242] width 47 height 19
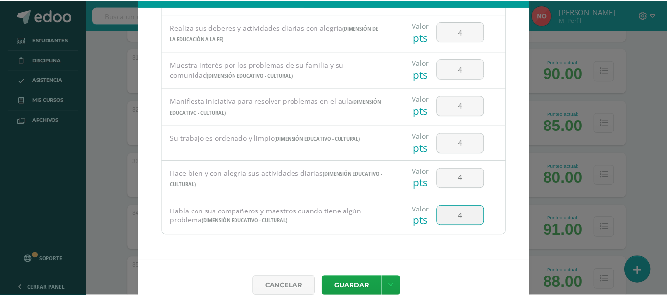
scroll to position [43, 0]
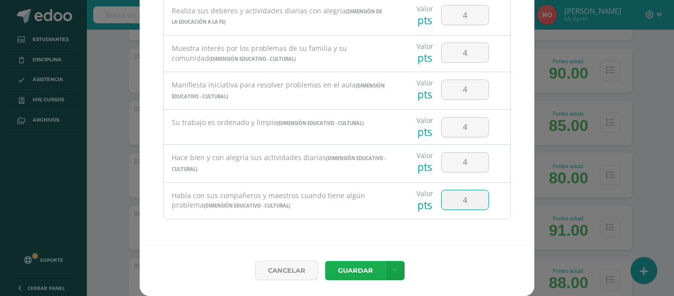
type input "4"
click at [353, 268] on button "Guardar" at bounding box center [355, 270] width 60 height 19
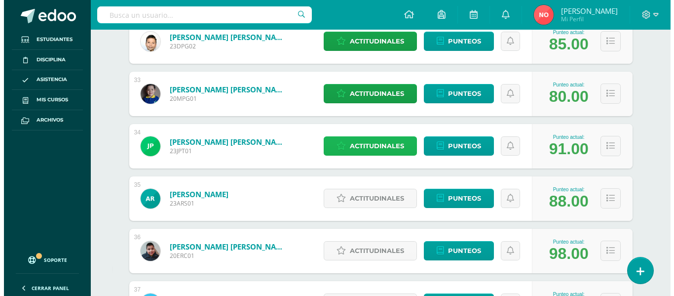
scroll to position [1887, 0]
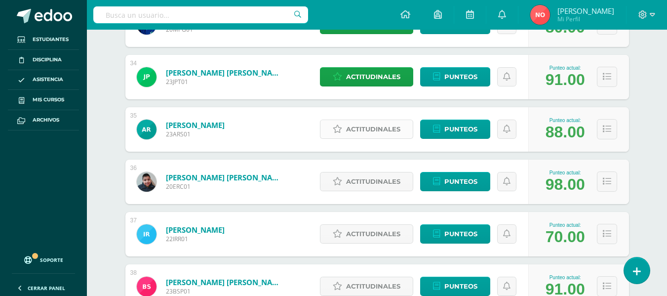
click at [361, 124] on span "Actitudinales" at bounding box center [373, 129] width 54 height 18
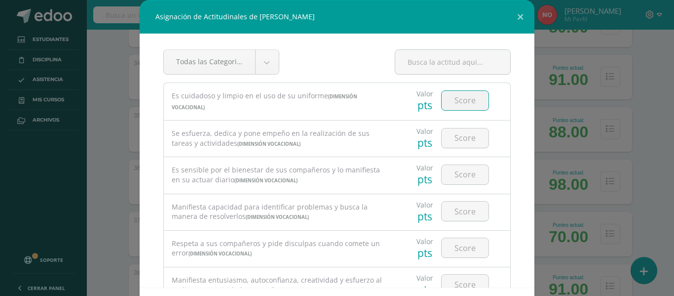
click at [454, 104] on input "number" at bounding box center [465, 100] width 47 height 19
type input "4"
click at [452, 133] on input "number" at bounding box center [465, 137] width 47 height 19
type input "4"
click at [457, 170] on input "number" at bounding box center [465, 174] width 47 height 19
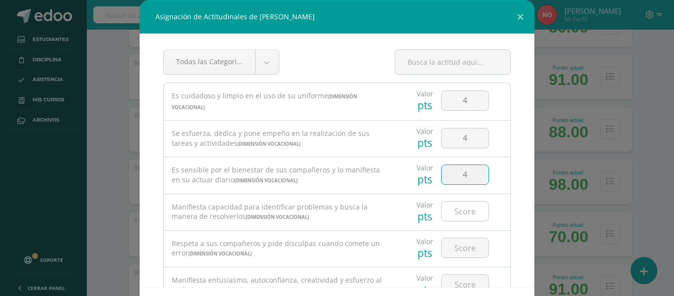
type input "4"
click at [453, 208] on input "number" at bounding box center [465, 210] width 47 height 19
type input "4"
click at [458, 250] on input "number" at bounding box center [465, 247] width 47 height 19
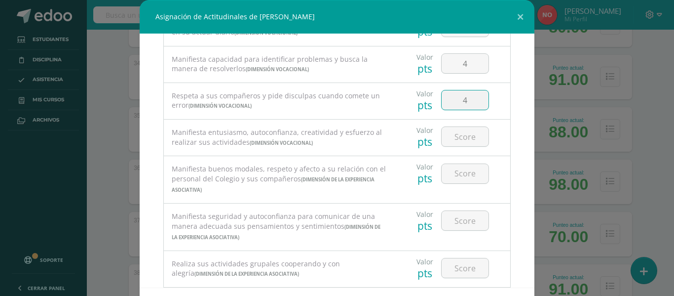
scroll to position [150, 0]
type input "4"
click at [468, 132] on input "number" at bounding box center [465, 134] width 47 height 19
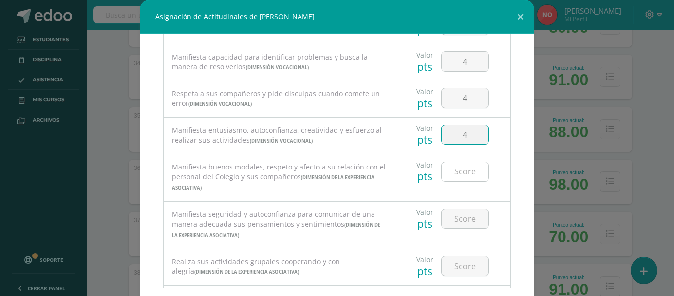
type input "4"
click at [456, 171] on input "number" at bounding box center [465, 171] width 47 height 19
type input "4"
click at [459, 215] on input "number" at bounding box center [465, 218] width 47 height 19
type input "4"
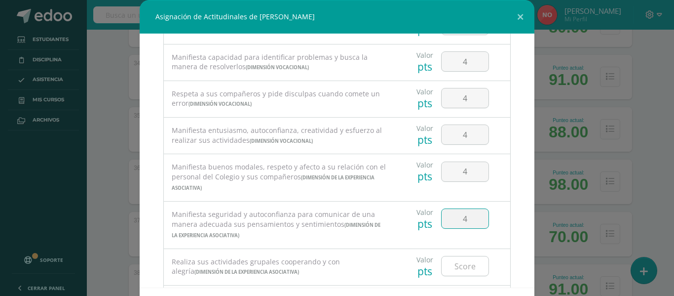
click at [461, 262] on input "number" at bounding box center [465, 265] width 47 height 19
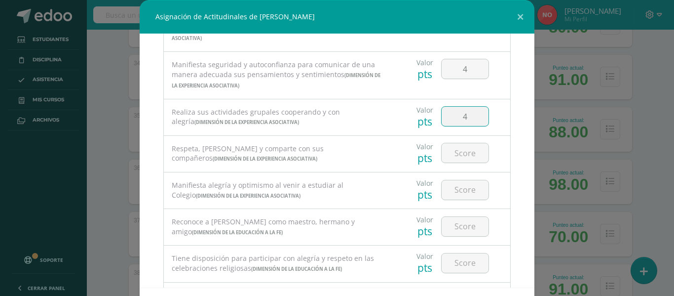
scroll to position [301, 0]
type input "4"
click at [476, 150] on input "number" at bounding box center [465, 151] width 47 height 19
type input "4"
click at [467, 181] on input "number" at bounding box center [465, 188] width 47 height 19
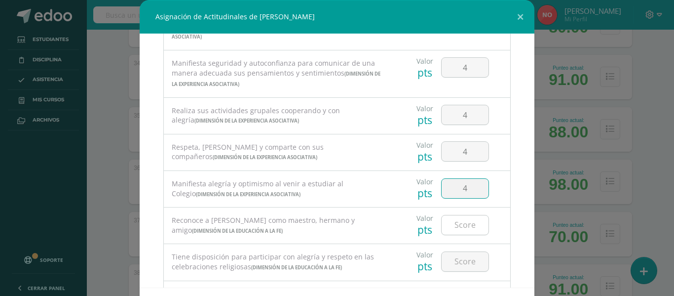
type input "4"
click at [453, 229] on input "number" at bounding box center [465, 224] width 47 height 19
type input "4"
click at [459, 265] on input "number" at bounding box center [465, 261] width 47 height 19
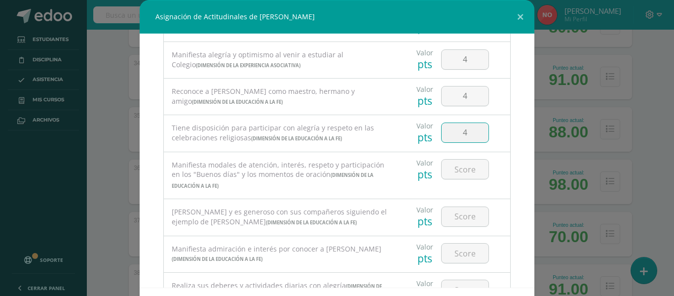
scroll to position [437, 0]
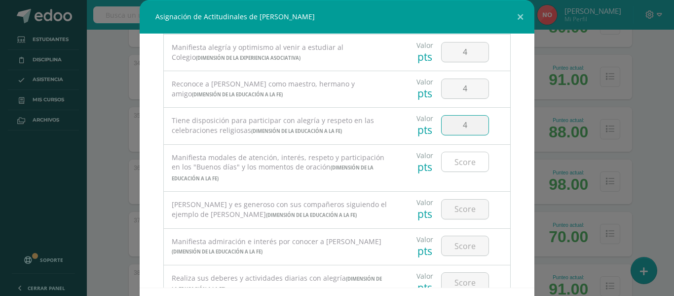
type input "4"
click at [469, 163] on input "number" at bounding box center [465, 161] width 47 height 19
type input "4"
click at [465, 201] on input "number" at bounding box center [465, 208] width 47 height 19
type input "4"
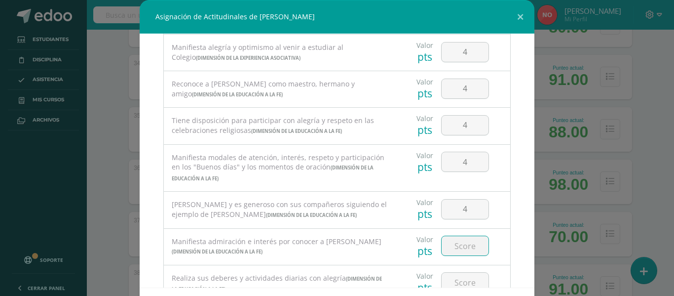
click at [455, 250] on input "number" at bounding box center [465, 245] width 47 height 19
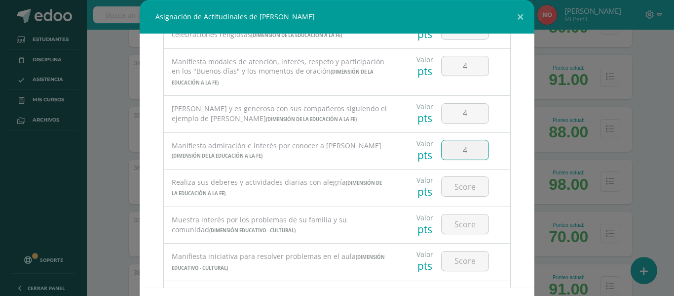
scroll to position [569, 0]
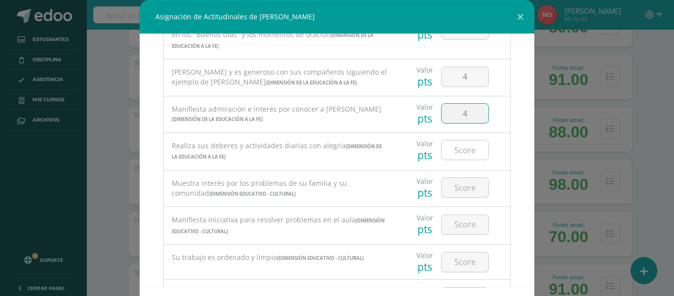
type input "4"
click at [464, 145] on input "number" at bounding box center [465, 149] width 47 height 19
type input "4"
click at [457, 192] on input "number" at bounding box center [465, 187] width 47 height 19
type input "4"
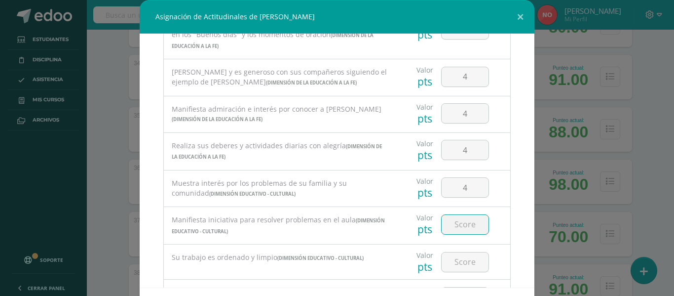
click at [465, 228] on input "number" at bounding box center [465, 224] width 47 height 19
type input "4"
click at [467, 265] on input "number" at bounding box center [465, 261] width 47 height 19
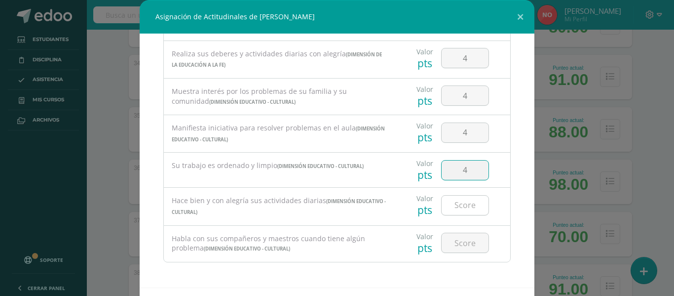
type input "4"
click at [474, 200] on input "number" at bounding box center [465, 204] width 47 height 19
type input "4"
click at [467, 235] on input "number" at bounding box center [465, 242] width 47 height 19
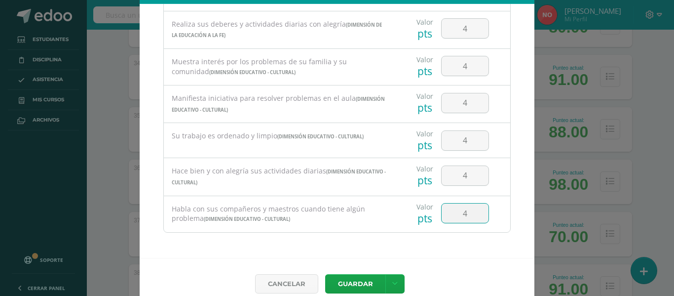
scroll to position [43, 0]
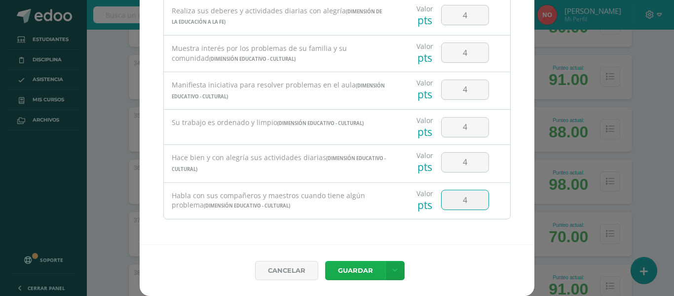
type input "4"
click at [345, 264] on button "Guardar" at bounding box center [355, 270] width 60 height 19
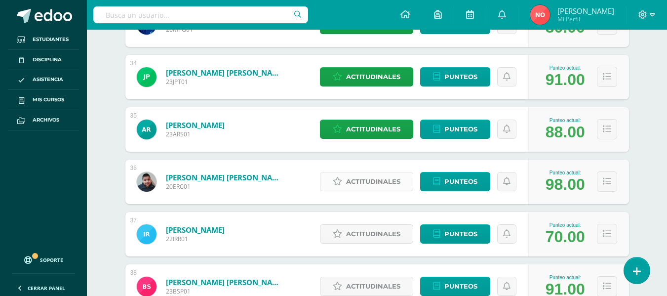
click at [363, 179] on span "Actitudinales" at bounding box center [373, 181] width 54 height 18
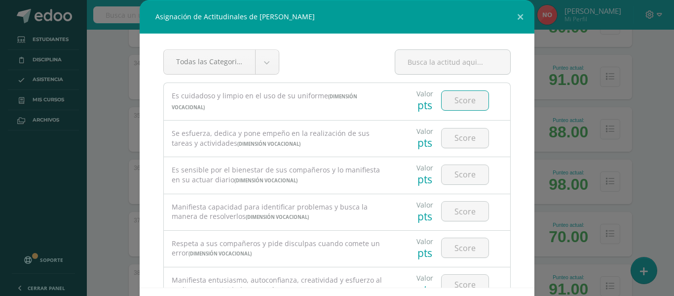
click at [455, 99] on input "number" at bounding box center [465, 100] width 47 height 19
type input "4"
click at [450, 138] on input "number" at bounding box center [465, 137] width 47 height 19
type input "4"
click at [457, 176] on input "number" at bounding box center [465, 174] width 47 height 19
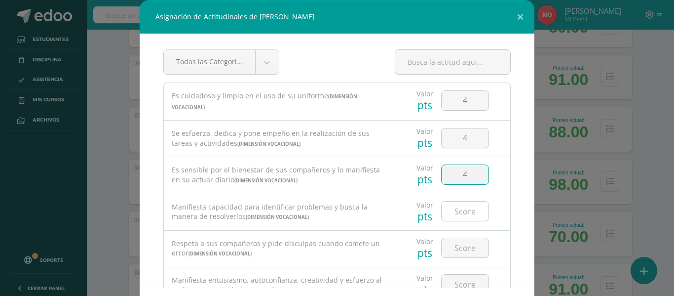
type input "4"
click at [454, 213] on input "number" at bounding box center [465, 210] width 47 height 19
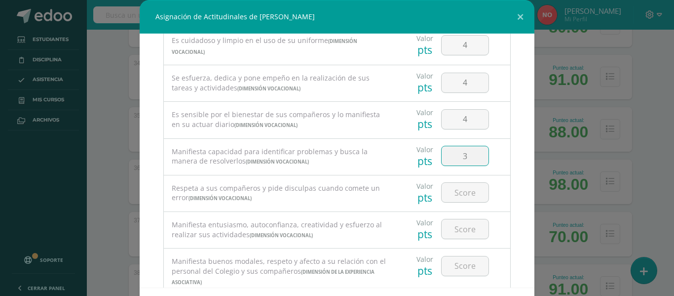
scroll to position [94, 0]
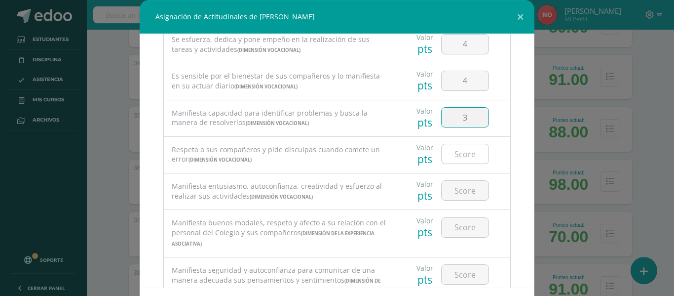
type input "3"
click at [449, 151] on input "number" at bounding box center [465, 153] width 47 height 19
type input "4"
click at [457, 188] on input "number" at bounding box center [465, 190] width 47 height 19
type input "4"
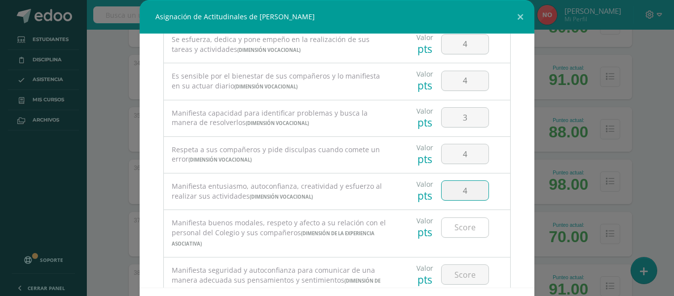
click at [452, 221] on input "number" at bounding box center [465, 227] width 47 height 19
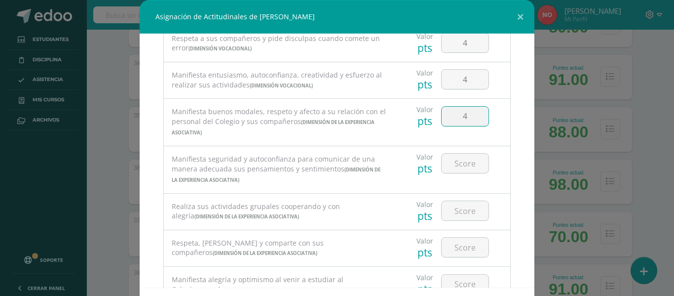
scroll to position [211, 0]
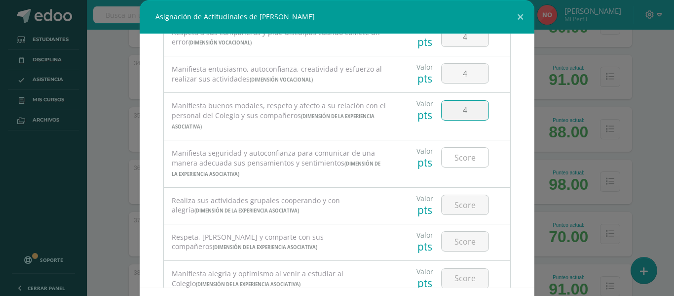
type input "4"
click at [454, 157] on input "number" at bounding box center [465, 157] width 47 height 19
type input "4"
click at [459, 194] on div at bounding box center [465, 204] width 48 height 20
click at [457, 204] on input "number" at bounding box center [465, 204] width 47 height 19
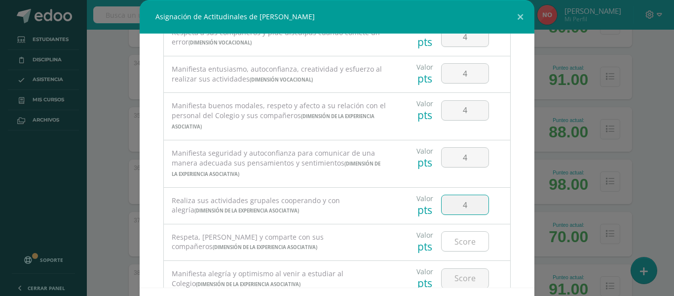
type input "4"
click at [456, 233] on input "number" at bounding box center [465, 241] width 47 height 19
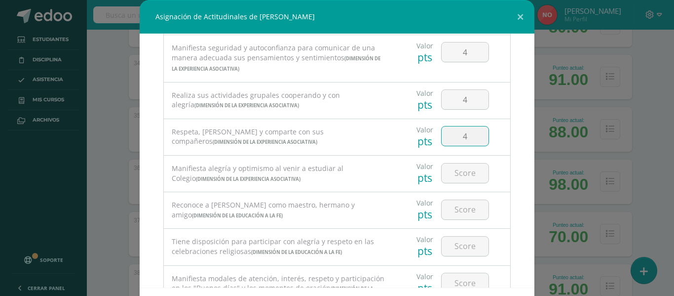
scroll to position [341, 0]
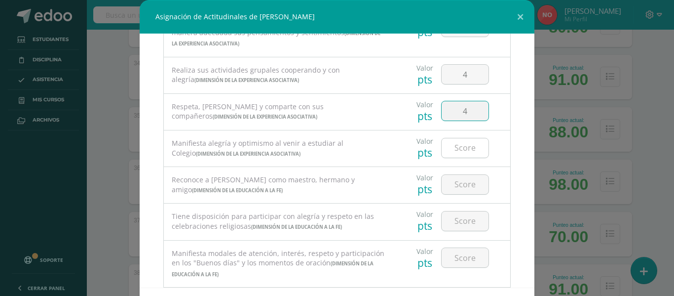
type input "4"
click at [463, 147] on input "number" at bounding box center [465, 147] width 47 height 19
type input "4"
click at [462, 179] on input "number" at bounding box center [465, 184] width 47 height 19
type input "4"
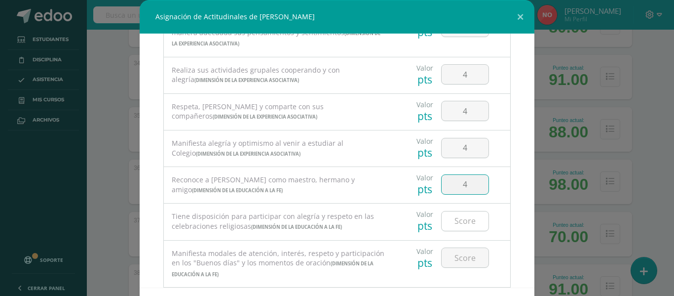
click at [458, 222] on input "number" at bounding box center [465, 220] width 47 height 19
type input "4"
click at [455, 255] on input "number" at bounding box center [465, 257] width 47 height 19
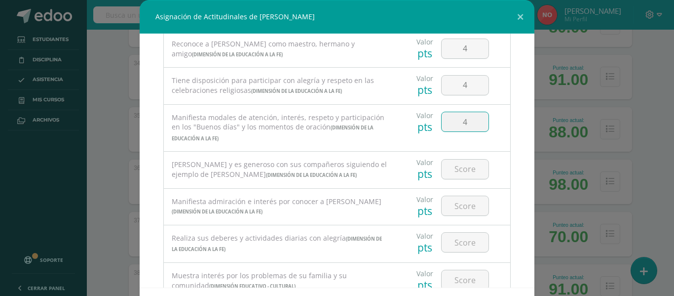
scroll to position [493, 0]
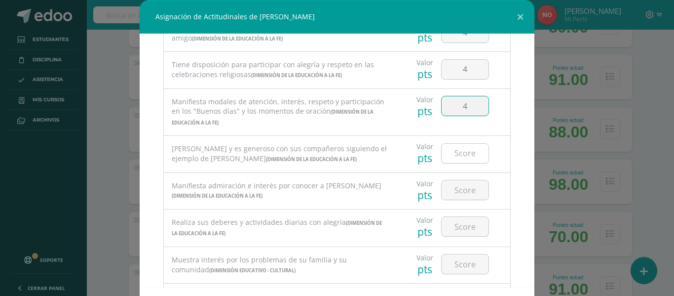
type input "4"
click at [456, 148] on input "number" at bounding box center [465, 153] width 47 height 19
type input "4"
click at [458, 191] on input "number" at bounding box center [465, 189] width 47 height 19
type input "4"
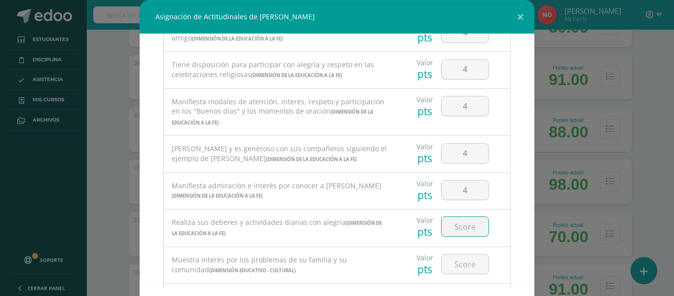
click at [456, 222] on input "number" at bounding box center [465, 226] width 47 height 19
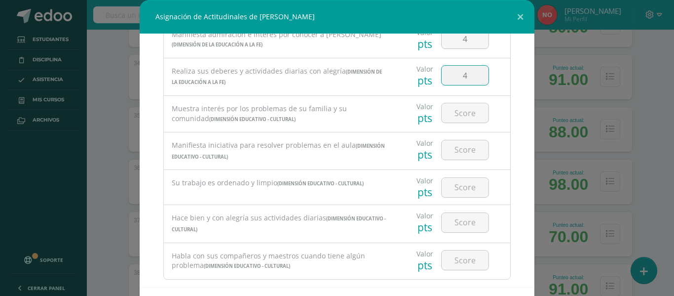
scroll to position [650, 0]
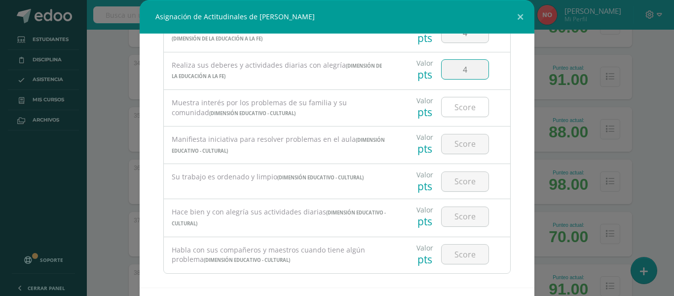
type input "4"
click at [461, 111] on input "number" at bounding box center [465, 106] width 47 height 19
type input "4"
click at [460, 144] on input "number" at bounding box center [465, 143] width 47 height 19
type input "3"
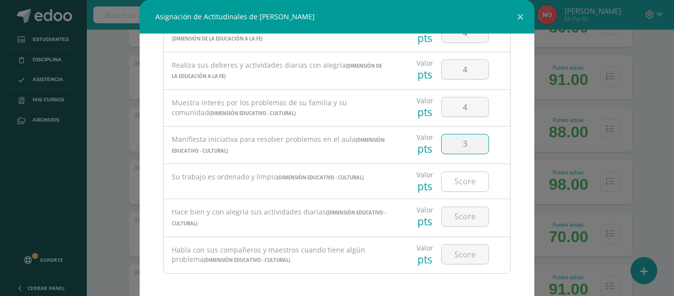
click at [456, 180] on input "number" at bounding box center [465, 181] width 47 height 19
type input "4"
click at [457, 213] on input "number" at bounding box center [465, 216] width 47 height 19
type input "4"
click at [457, 254] on input "number" at bounding box center [465, 253] width 47 height 19
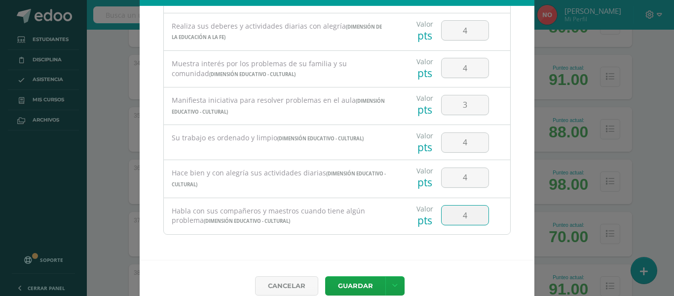
scroll to position [43, 0]
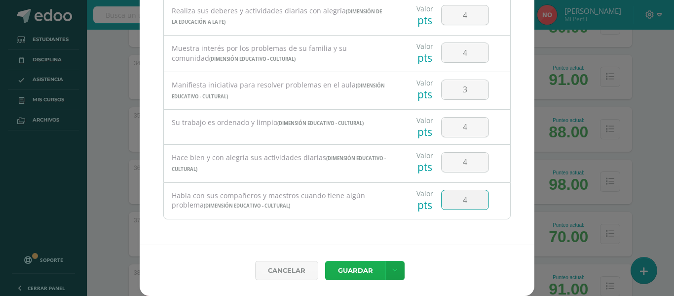
type input "4"
click at [355, 262] on button "Guardar" at bounding box center [355, 270] width 60 height 19
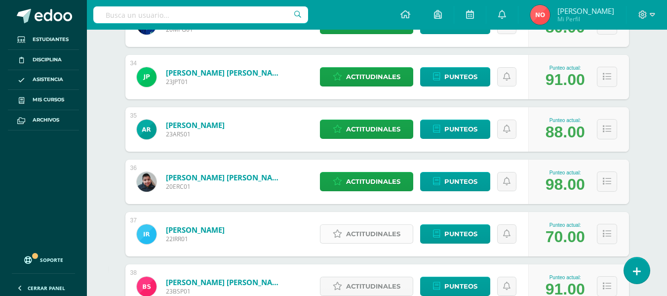
click at [374, 234] on span "Actitudinales" at bounding box center [373, 234] width 54 height 18
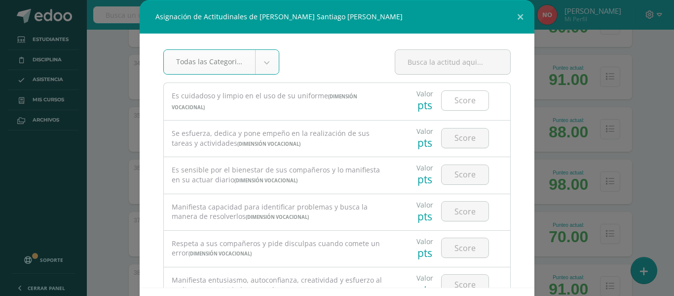
click at [460, 102] on input "number" at bounding box center [465, 100] width 47 height 19
type input "3"
click at [455, 138] on input "number" at bounding box center [465, 137] width 47 height 19
type input "4"
click at [452, 172] on input "number" at bounding box center [465, 174] width 47 height 19
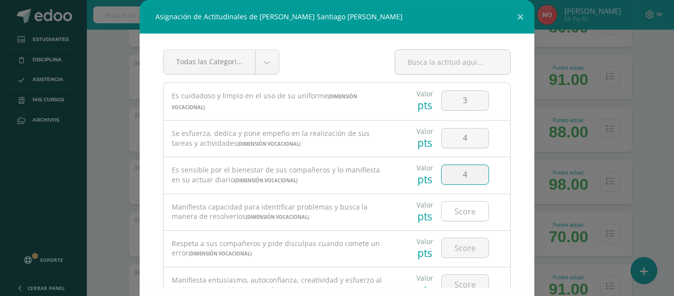
type input "4"
click at [456, 202] on input "number" at bounding box center [465, 210] width 47 height 19
type input "3"
click at [457, 241] on input "number" at bounding box center [465, 247] width 47 height 19
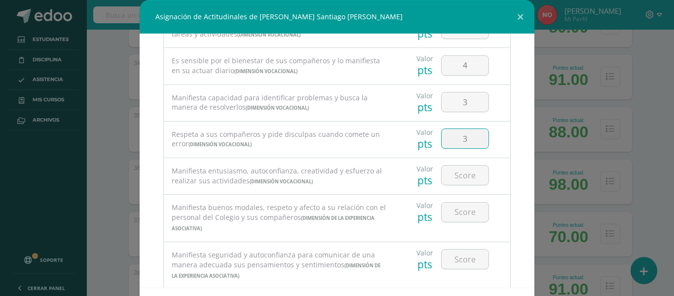
scroll to position [128, 0]
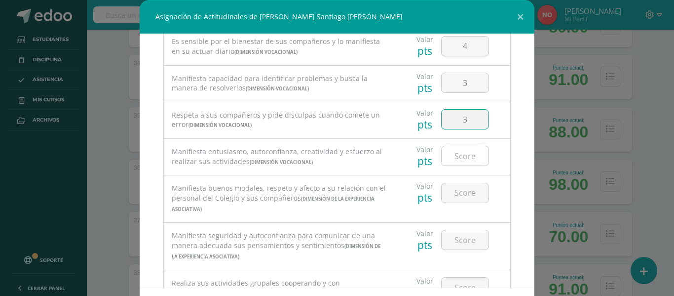
type input "3"
click at [457, 149] on input "number" at bounding box center [465, 155] width 47 height 19
type input "4"
click at [451, 190] on input "number" at bounding box center [465, 192] width 47 height 19
type input "3"
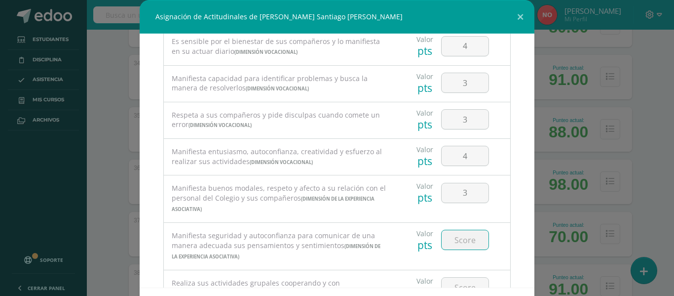
click at [445, 239] on input "number" at bounding box center [465, 239] width 47 height 19
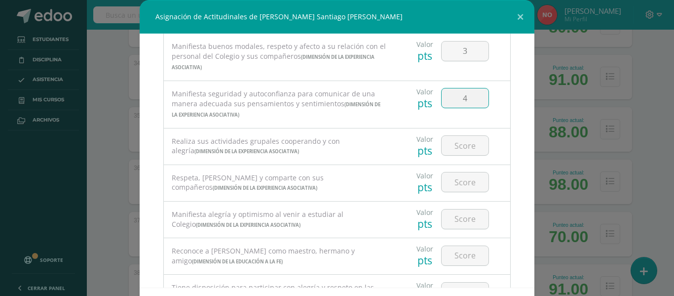
scroll to position [277, 0]
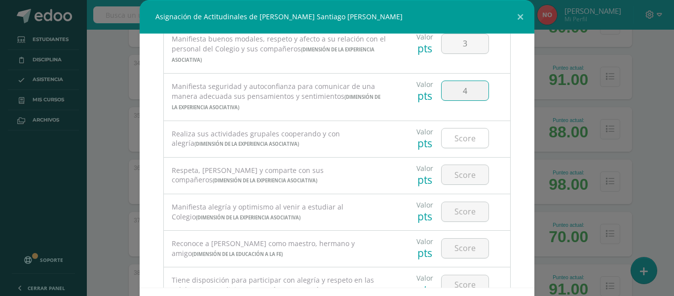
type input "4"
click at [464, 136] on input "number" at bounding box center [465, 137] width 47 height 19
type input "4"
click at [456, 173] on input "number" at bounding box center [465, 174] width 47 height 19
type input "3"
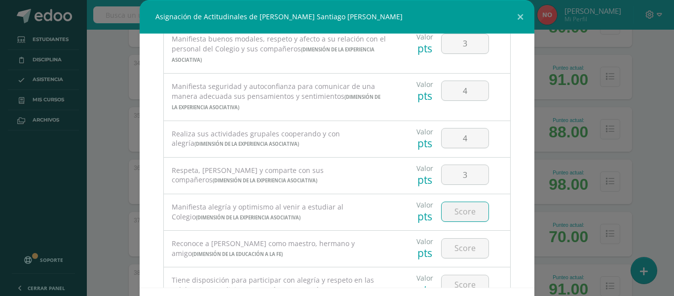
click at [446, 212] on input "number" at bounding box center [465, 211] width 47 height 19
type input "4"
click at [460, 245] on input "number" at bounding box center [465, 247] width 47 height 19
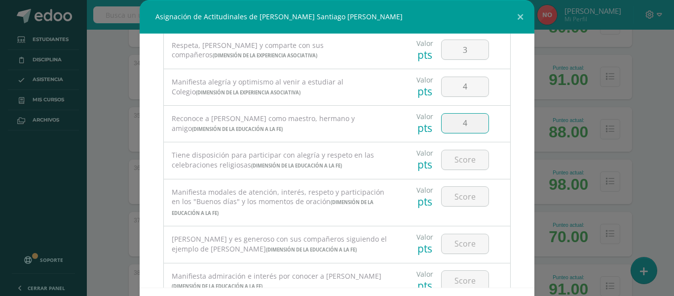
scroll to position [410, 0]
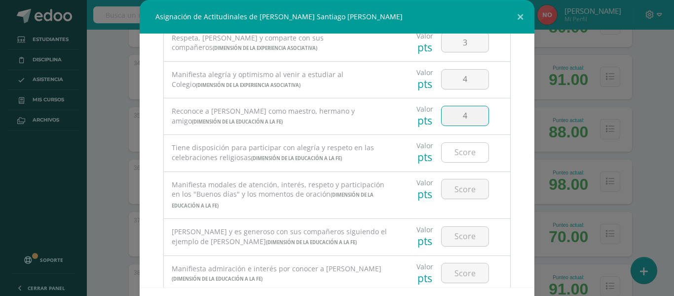
type input "4"
click at [463, 151] on input "number" at bounding box center [465, 152] width 47 height 19
type input "4"
click at [453, 186] on input "number" at bounding box center [465, 188] width 47 height 19
type input "3"
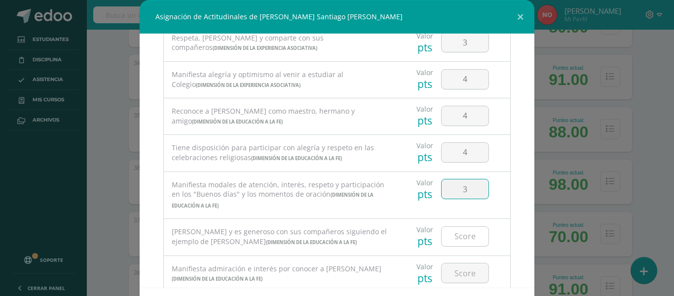
click at [453, 231] on input "number" at bounding box center [465, 236] width 47 height 19
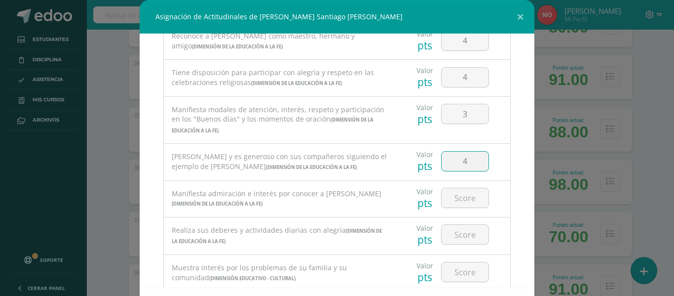
scroll to position [506, 0]
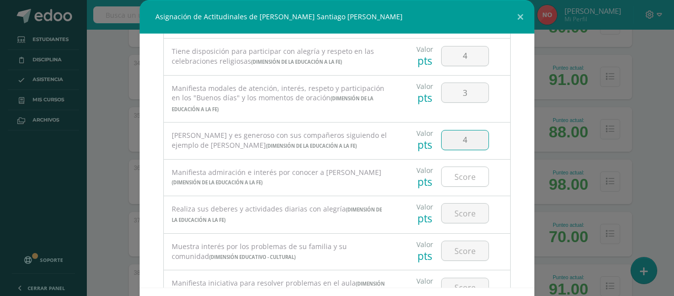
type input "4"
click at [462, 177] on input "number" at bounding box center [465, 176] width 47 height 19
type input "4"
click at [456, 216] on input "number" at bounding box center [465, 212] width 47 height 19
type input "4"
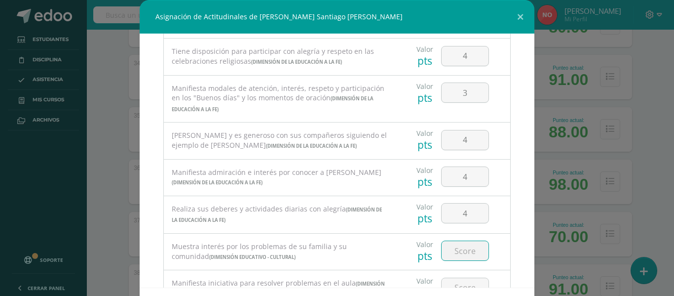
click at [458, 249] on input "number" at bounding box center [465, 250] width 47 height 19
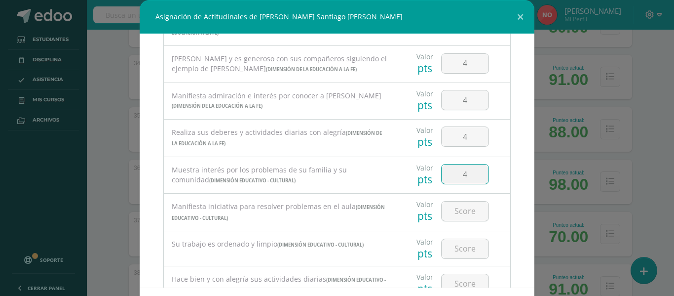
scroll to position [619, 0]
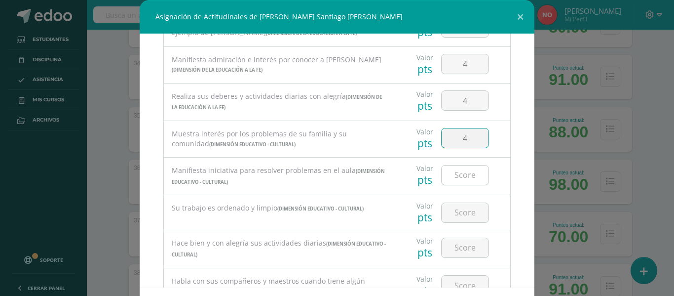
type input "4"
click at [462, 177] on input "number" at bounding box center [465, 174] width 47 height 19
type input "4"
click at [455, 212] on input "number" at bounding box center [465, 212] width 47 height 19
type input "3"
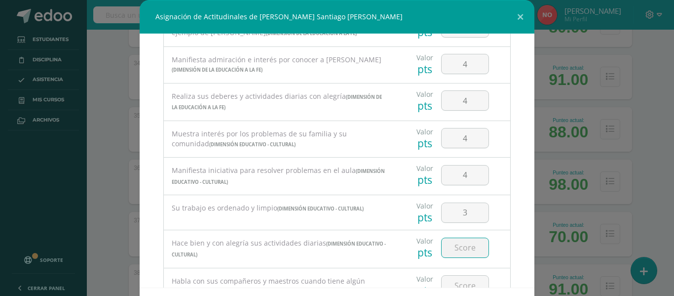
click at [453, 249] on input "number" at bounding box center [465, 247] width 47 height 19
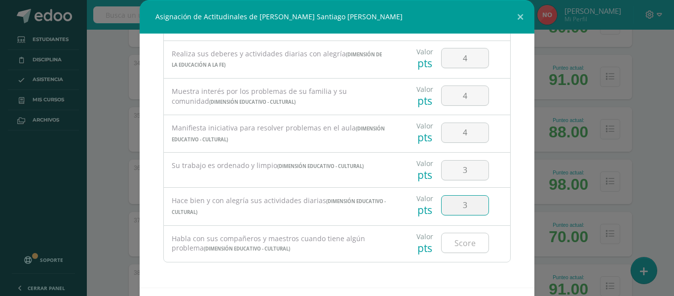
type input "3"
click at [450, 236] on input "number" at bounding box center [465, 242] width 47 height 19
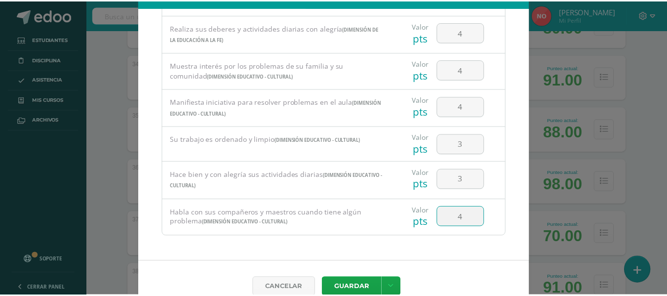
scroll to position [43, 0]
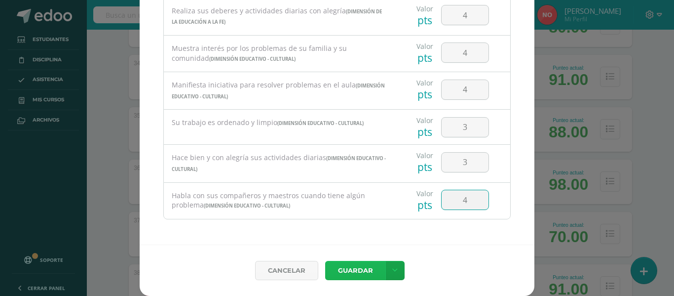
click at [340, 265] on button "Guardar" at bounding box center [355, 270] width 60 height 19
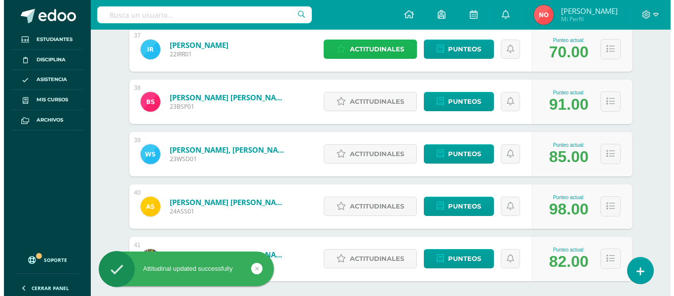
scroll to position [2084, 0]
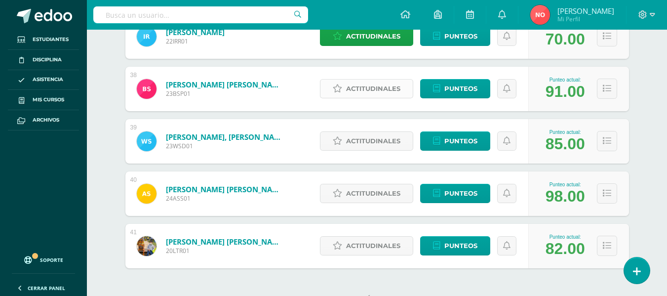
click at [372, 85] on span "Actitudinales" at bounding box center [373, 88] width 54 height 18
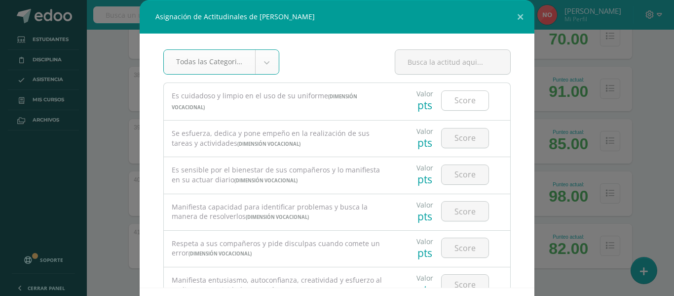
click at [454, 100] on input "number" at bounding box center [465, 100] width 47 height 19
click at [449, 138] on input "number" at bounding box center [465, 137] width 47 height 19
click at [447, 172] on input "number" at bounding box center [465, 174] width 47 height 19
click at [451, 206] on input "number" at bounding box center [465, 210] width 47 height 19
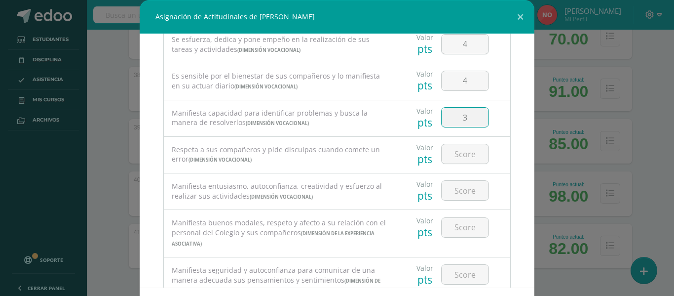
scroll to position [98, 0]
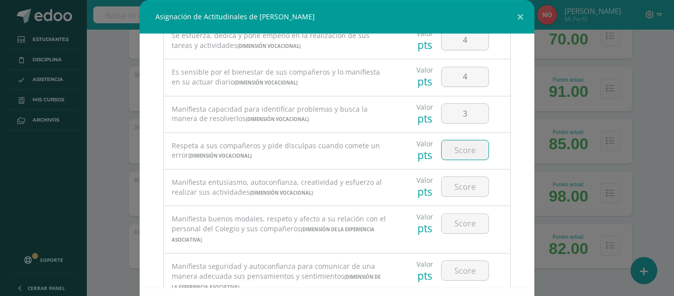
click at [456, 147] on input "number" at bounding box center [465, 149] width 47 height 19
click at [453, 186] on input "number" at bounding box center [465, 186] width 47 height 19
click at [463, 218] on input "number" at bounding box center [465, 223] width 47 height 19
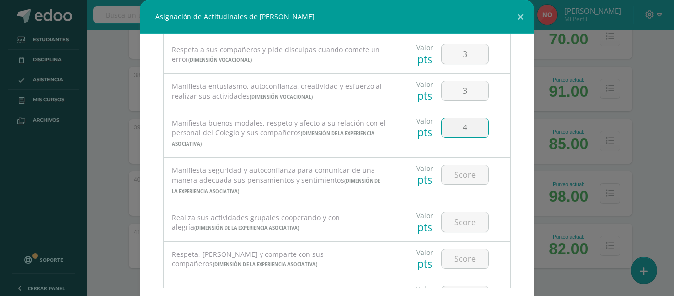
scroll to position [209, 0]
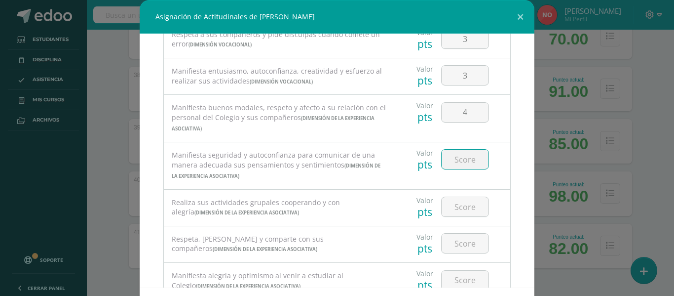
click at [461, 159] on input "number" at bounding box center [465, 159] width 47 height 19
click at [450, 200] on input "number" at bounding box center [465, 206] width 47 height 19
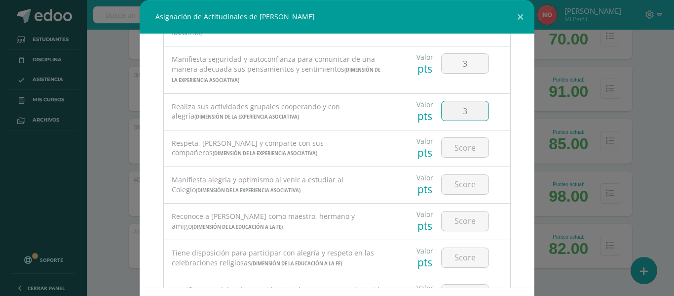
scroll to position [307, 0]
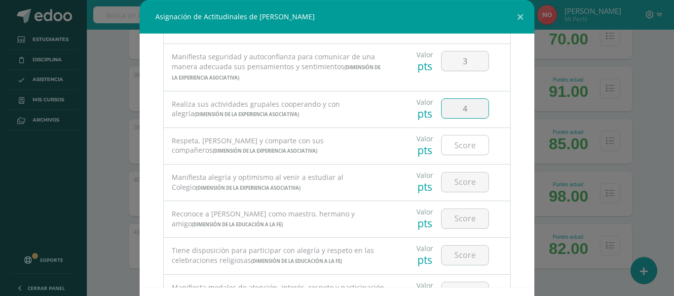
click at [461, 141] on input "number" at bounding box center [465, 144] width 47 height 19
click at [452, 176] on input "number" at bounding box center [465, 181] width 47 height 19
click at [454, 210] on input "number" at bounding box center [465, 218] width 47 height 19
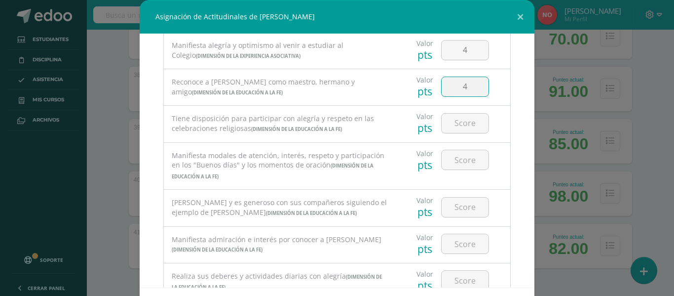
scroll to position [441, 0]
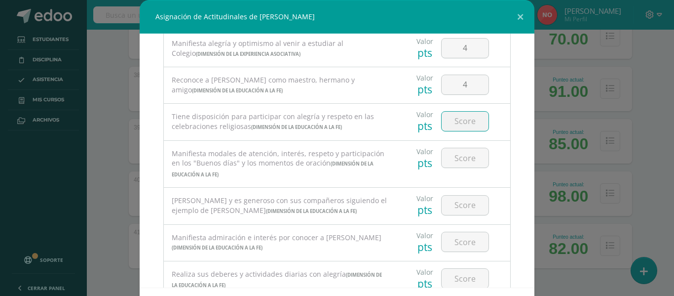
click at [469, 120] on input "number" at bounding box center [465, 121] width 47 height 19
click at [462, 159] on input "number" at bounding box center [465, 157] width 47 height 19
click at [461, 203] on input "number" at bounding box center [465, 204] width 47 height 19
click at [459, 237] on input "number" at bounding box center [465, 241] width 47 height 19
click at [458, 272] on input "number" at bounding box center [465, 278] width 47 height 19
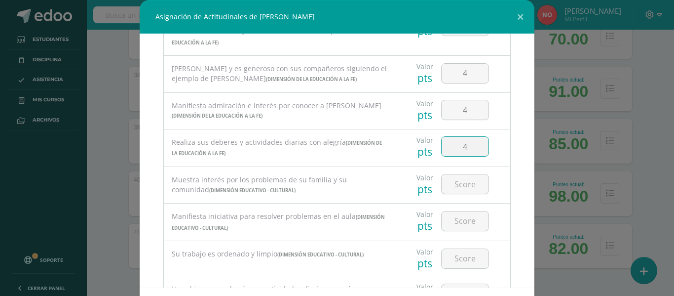
scroll to position [575, 0]
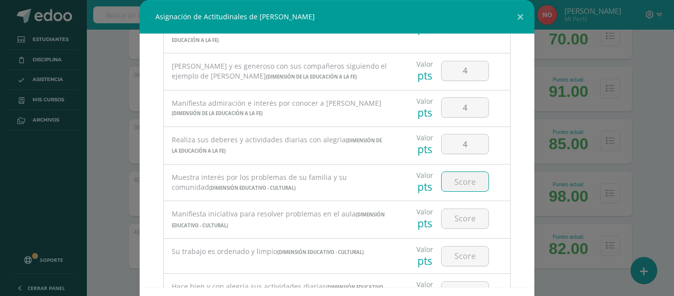
click at [462, 177] on input "number" at bounding box center [465, 181] width 47 height 19
click at [461, 220] on input "number" at bounding box center [465, 218] width 47 height 19
click at [461, 256] on input "number" at bounding box center [465, 255] width 47 height 19
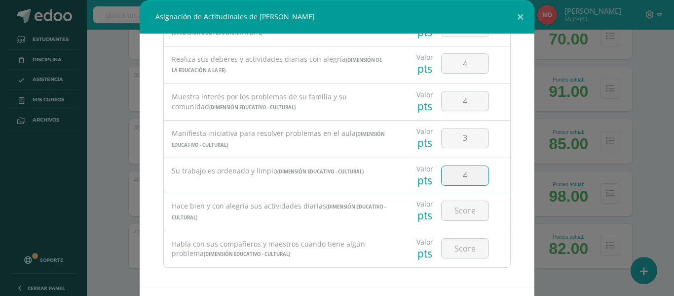
scroll to position [657, 0]
click at [457, 211] on input "number" at bounding box center [465, 208] width 47 height 19
click at [467, 250] on input "number" at bounding box center [465, 246] width 47 height 19
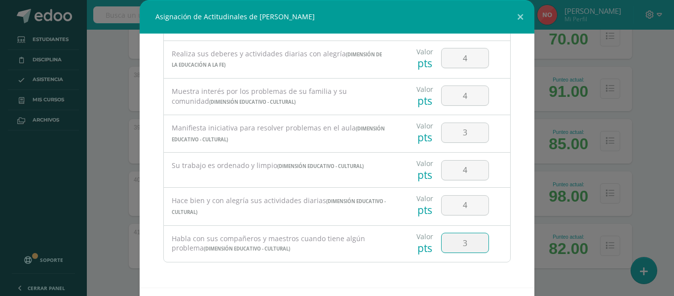
scroll to position [43, 0]
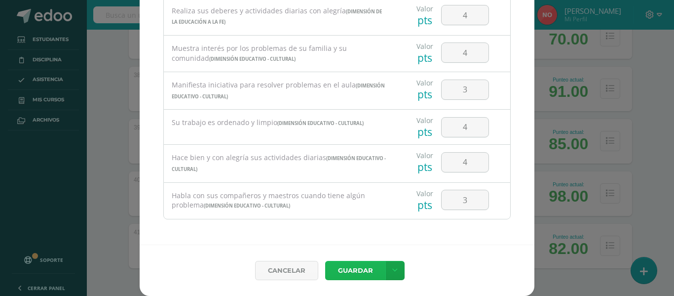
click at [343, 261] on button "Guardar" at bounding box center [355, 270] width 60 height 19
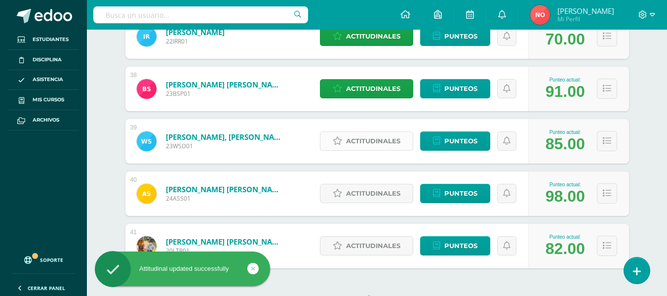
click at [369, 141] on span "Actitudinales" at bounding box center [373, 141] width 54 height 18
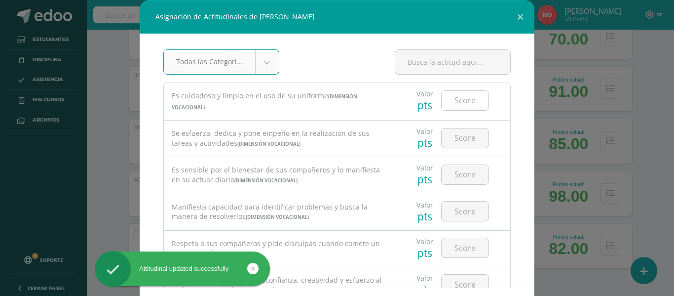
click at [463, 102] on input "number" at bounding box center [465, 100] width 47 height 19
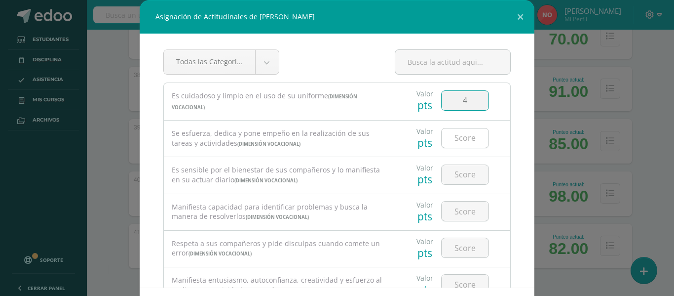
click at [461, 131] on input "number" at bounding box center [465, 137] width 47 height 19
click at [467, 171] on input "number" at bounding box center [465, 174] width 47 height 19
click at [465, 213] on input "number" at bounding box center [465, 210] width 47 height 19
click at [457, 241] on input "number" at bounding box center [465, 247] width 47 height 19
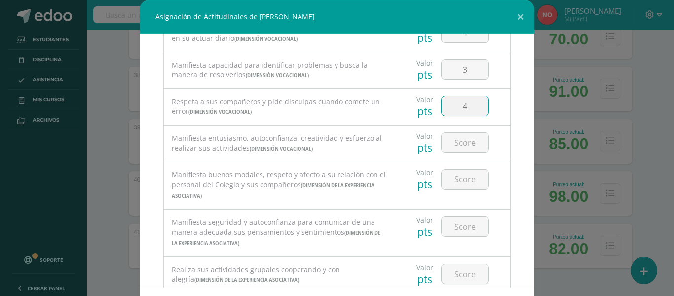
scroll to position [154, 0]
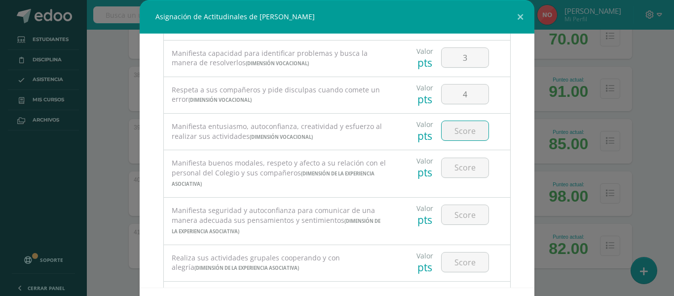
click at [465, 132] on input "number" at bounding box center [465, 130] width 47 height 19
click at [458, 125] on input "number" at bounding box center [465, 130] width 47 height 19
click at [449, 167] on input "number" at bounding box center [465, 167] width 47 height 19
click at [447, 211] on input "number" at bounding box center [465, 214] width 47 height 19
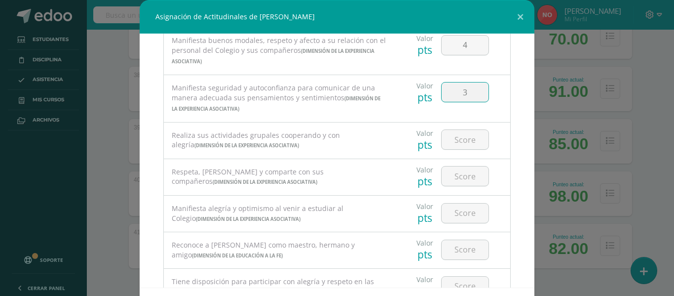
scroll to position [278, 0]
click at [457, 135] on input "number" at bounding box center [465, 137] width 47 height 19
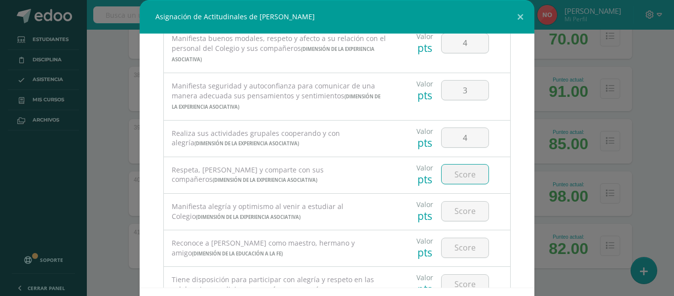
click at [455, 174] on input "number" at bounding box center [465, 173] width 47 height 19
click at [459, 213] on input "number" at bounding box center [465, 210] width 47 height 19
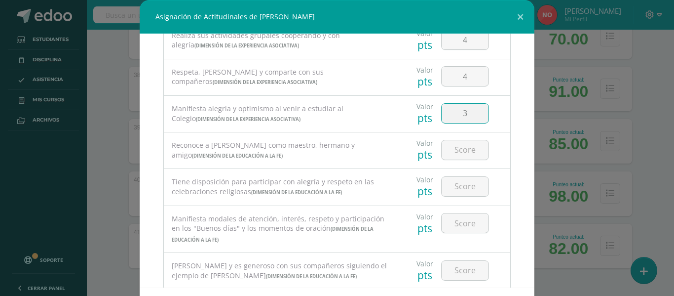
scroll to position [377, 0]
click at [463, 150] on input "number" at bounding box center [465, 148] width 47 height 19
click at [460, 189] on input "number" at bounding box center [465, 184] width 47 height 19
click at [458, 224] on input "number" at bounding box center [465, 221] width 47 height 19
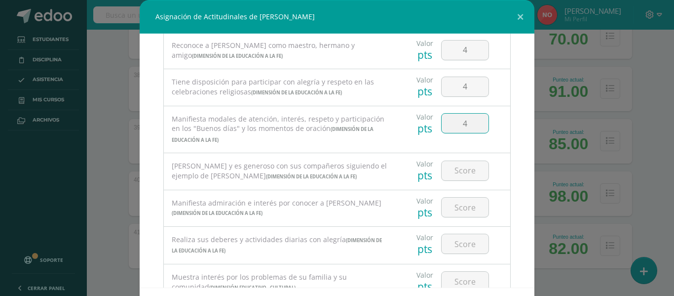
scroll to position [483, 0]
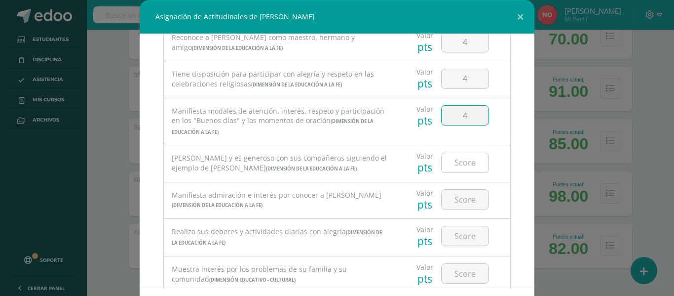
click at [460, 165] on input "number" at bounding box center [465, 162] width 47 height 19
click at [461, 202] on input "number" at bounding box center [465, 199] width 47 height 19
click at [446, 236] on input "number" at bounding box center [465, 235] width 47 height 19
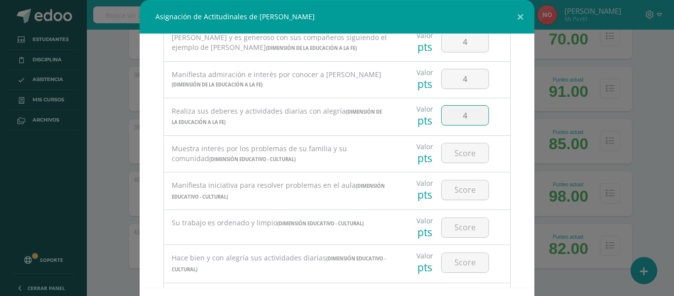
scroll to position [605, 0]
click at [459, 155] on input "number" at bounding box center [465, 151] width 47 height 19
click at [457, 191] on input "number" at bounding box center [465, 188] width 47 height 19
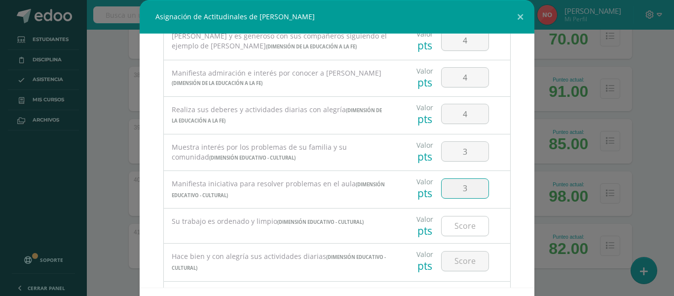
click at [461, 224] on input "number" at bounding box center [465, 225] width 47 height 19
click at [452, 258] on input "number" at bounding box center [465, 260] width 47 height 19
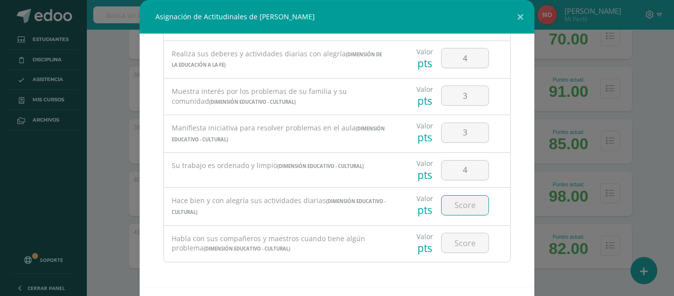
scroll to position [663, 0]
click at [454, 239] on input "number" at bounding box center [465, 242] width 47 height 19
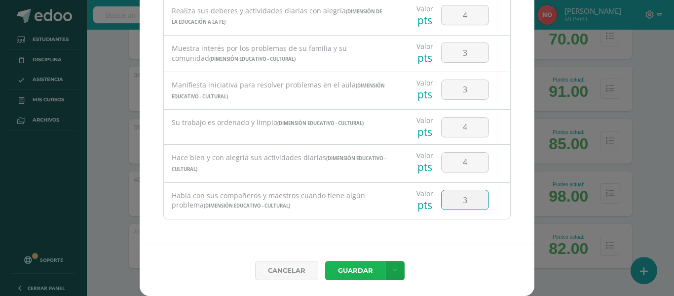
click at [362, 264] on button "Guardar" at bounding box center [355, 270] width 60 height 19
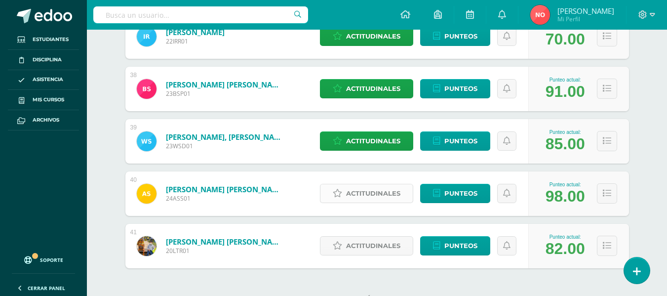
click at [372, 186] on span "Actitudinales" at bounding box center [373, 193] width 54 height 18
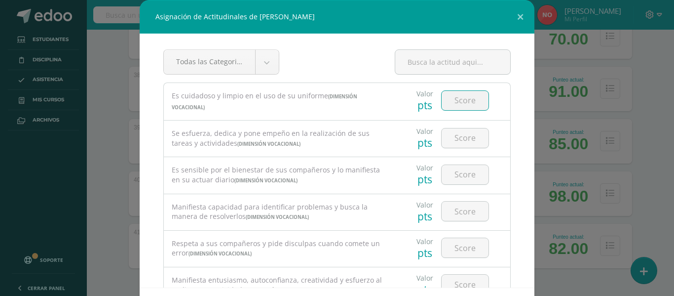
click at [458, 102] on input "number" at bounding box center [465, 100] width 47 height 19
click at [460, 137] on input "number" at bounding box center [465, 137] width 47 height 19
click at [459, 177] on input "number" at bounding box center [465, 174] width 47 height 19
click at [459, 212] on input "number" at bounding box center [465, 210] width 47 height 19
click at [454, 245] on input "number" at bounding box center [465, 247] width 47 height 19
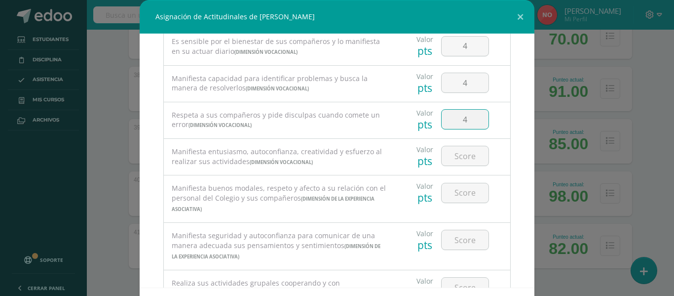
scroll to position [132, 0]
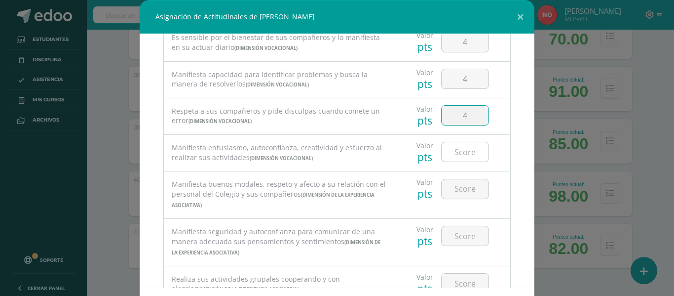
click at [460, 146] on input "number" at bounding box center [465, 151] width 47 height 19
click at [455, 182] on input "number" at bounding box center [465, 188] width 47 height 19
click at [456, 235] on input "number" at bounding box center [465, 235] width 47 height 19
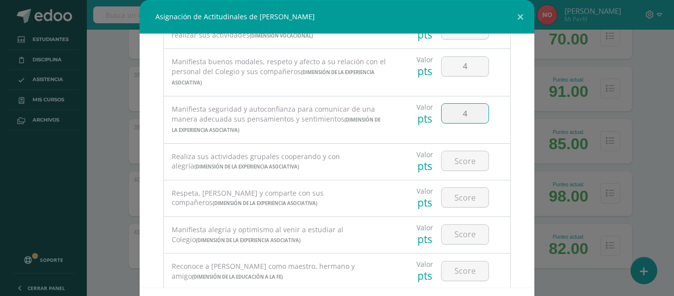
scroll to position [267, 0]
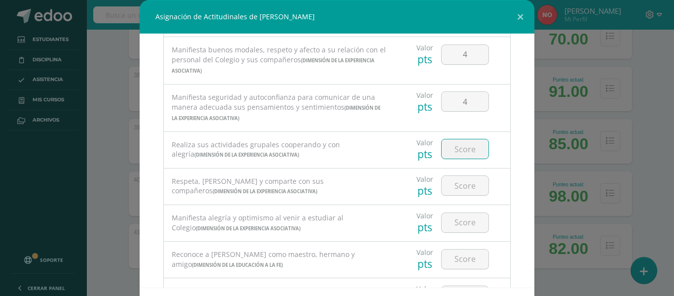
click at [473, 146] on input "number" at bounding box center [465, 148] width 47 height 19
click at [466, 180] on input "number" at bounding box center [465, 185] width 47 height 19
click at [460, 213] on div at bounding box center [465, 222] width 48 height 20
click at [459, 220] on input "number" at bounding box center [465, 222] width 47 height 19
click at [462, 258] on input "number" at bounding box center [465, 258] width 47 height 19
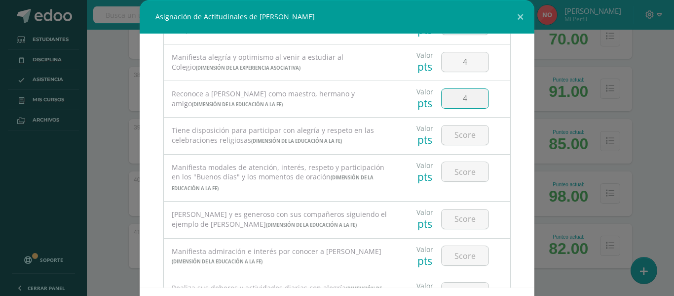
scroll to position [449, 0]
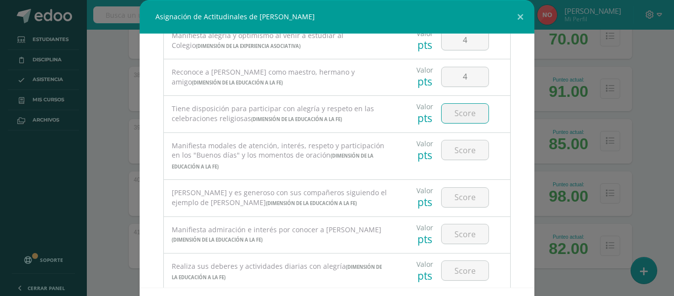
click at [455, 110] on input "number" at bounding box center [465, 113] width 47 height 19
click at [455, 154] on input "number" at bounding box center [465, 149] width 47 height 19
click at [453, 195] on input "number" at bounding box center [465, 197] width 47 height 19
click at [458, 236] on input "number" at bounding box center [465, 233] width 47 height 19
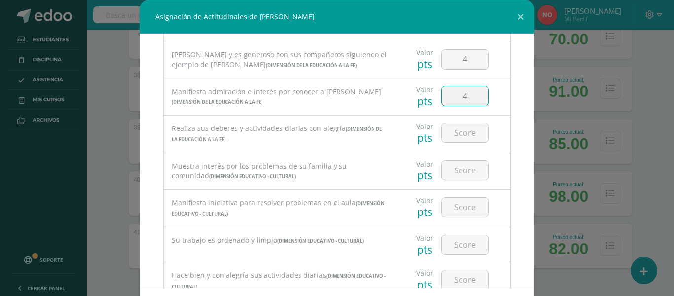
scroll to position [594, 0]
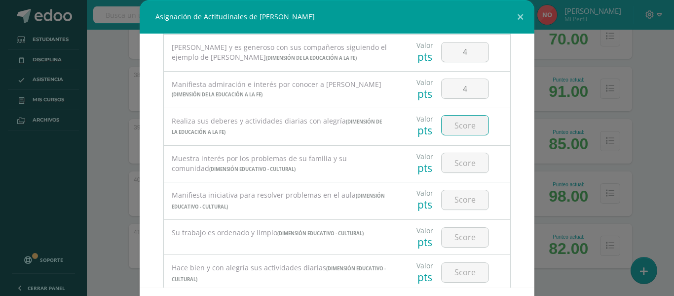
click at [464, 133] on input "number" at bounding box center [465, 125] width 47 height 19
click at [459, 162] on input "number" at bounding box center [465, 162] width 47 height 19
click at [467, 204] on input "number" at bounding box center [465, 199] width 47 height 19
click at [466, 234] on input "number" at bounding box center [465, 237] width 47 height 19
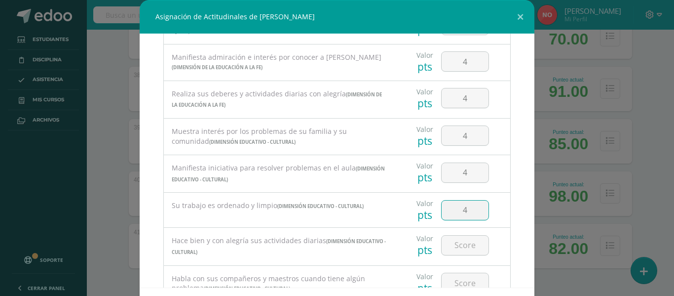
scroll to position [663, 0]
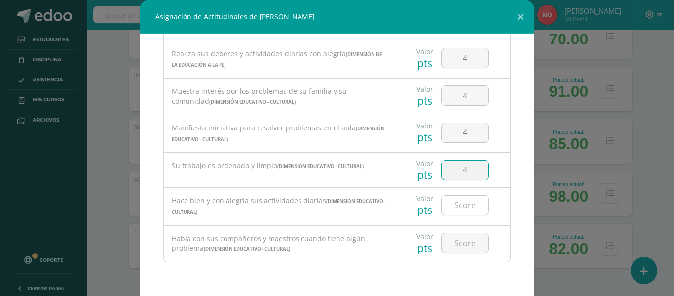
click at [456, 206] on input "number" at bounding box center [465, 204] width 47 height 19
click at [456, 247] on input "number" at bounding box center [465, 242] width 47 height 19
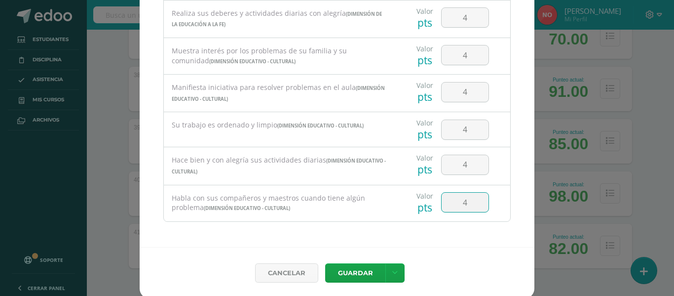
scroll to position [43, 0]
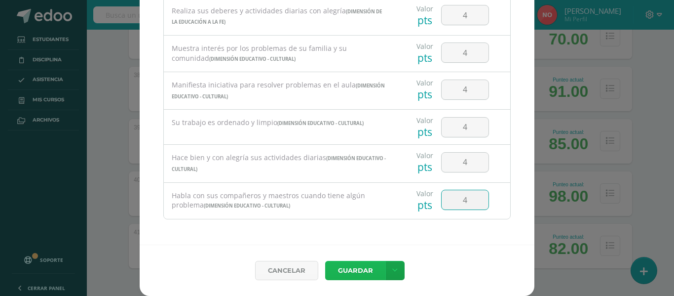
click at [342, 271] on button "Guardar" at bounding box center [355, 270] width 60 height 19
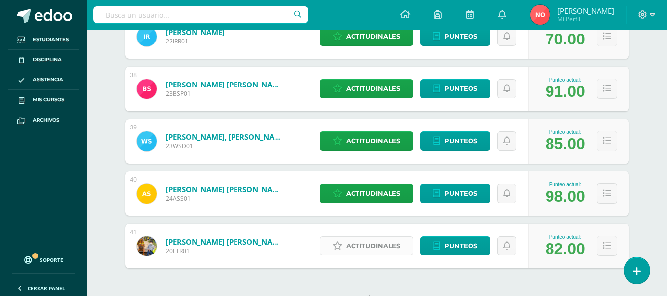
click at [368, 241] on span "Actitudinales" at bounding box center [373, 245] width 54 height 18
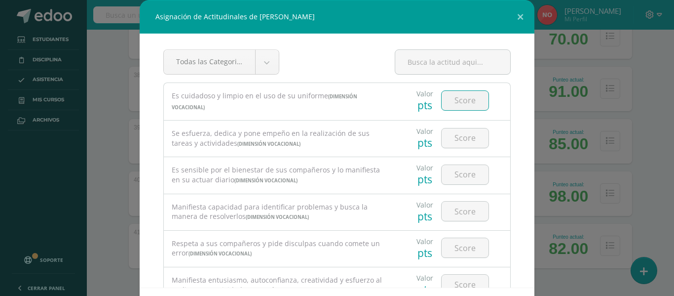
click at [451, 99] on input "number" at bounding box center [465, 100] width 47 height 19
click at [449, 139] on input "number" at bounding box center [465, 137] width 47 height 19
click at [451, 171] on input "number" at bounding box center [465, 174] width 47 height 19
click at [454, 214] on input "number" at bounding box center [465, 210] width 47 height 19
click at [453, 249] on input "number" at bounding box center [465, 247] width 47 height 19
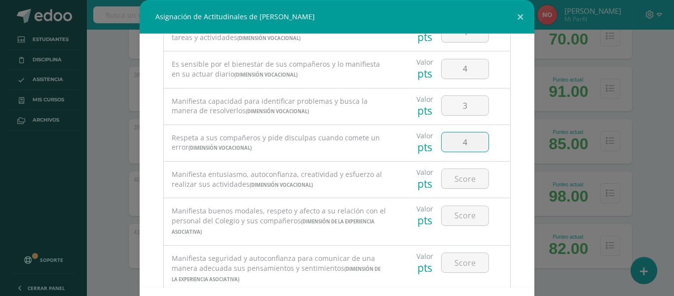
scroll to position [152, 0]
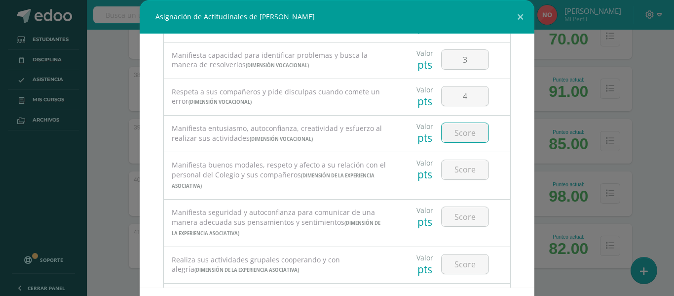
click at [464, 131] on input "number" at bounding box center [465, 132] width 47 height 19
click at [463, 168] on input "number" at bounding box center [465, 169] width 47 height 19
click at [457, 211] on input "number" at bounding box center [465, 216] width 47 height 19
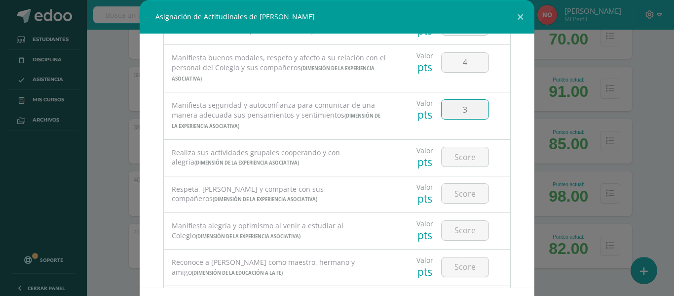
scroll to position [272, 0]
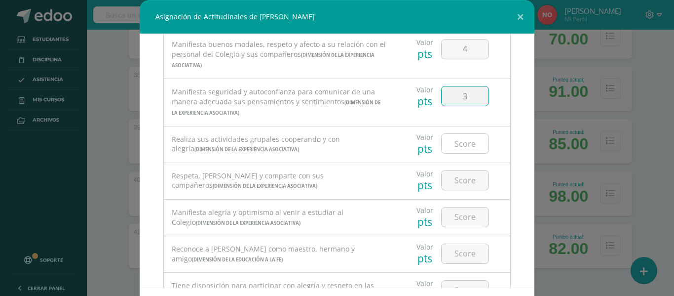
click at [467, 143] on input "number" at bounding box center [465, 143] width 47 height 19
click at [465, 181] on input "number" at bounding box center [465, 179] width 47 height 19
click at [461, 215] on input "number" at bounding box center [465, 216] width 47 height 19
click at [463, 245] on input "number" at bounding box center [465, 253] width 47 height 19
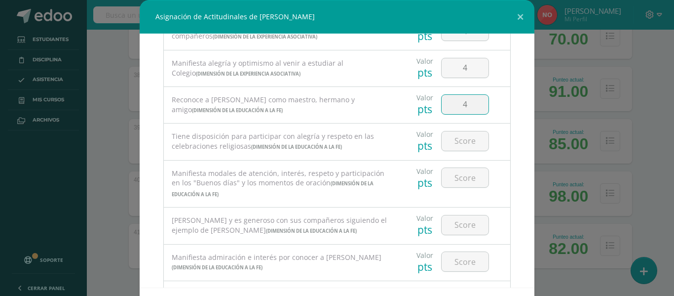
scroll to position [429, 0]
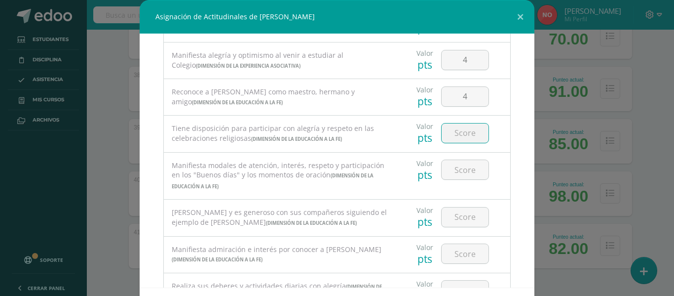
click at [466, 131] on input "number" at bounding box center [465, 132] width 47 height 19
click at [464, 169] on input "number" at bounding box center [465, 169] width 47 height 19
click at [458, 217] on input "number" at bounding box center [465, 216] width 47 height 19
click at [452, 253] on input "number" at bounding box center [465, 253] width 47 height 19
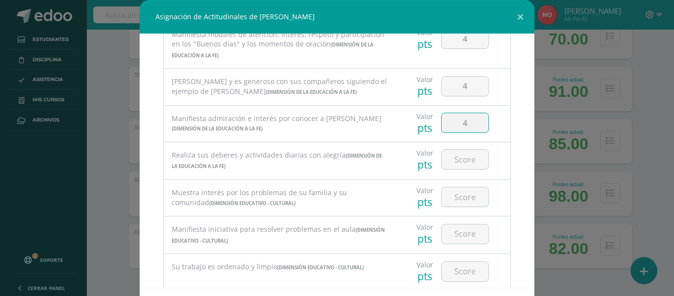
scroll to position [573, 0]
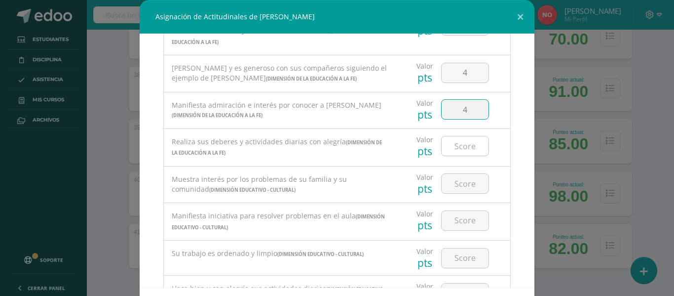
click at [466, 144] on input "number" at bounding box center [465, 145] width 47 height 19
click at [461, 187] on input "number" at bounding box center [465, 183] width 47 height 19
click at [455, 215] on input "number" at bounding box center [465, 220] width 47 height 19
click at [459, 250] on input "number" at bounding box center [465, 257] width 47 height 19
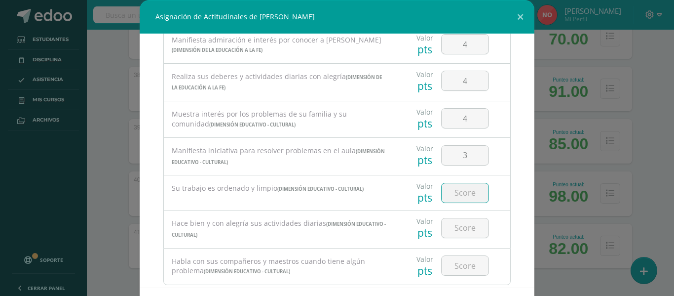
scroll to position [663, 0]
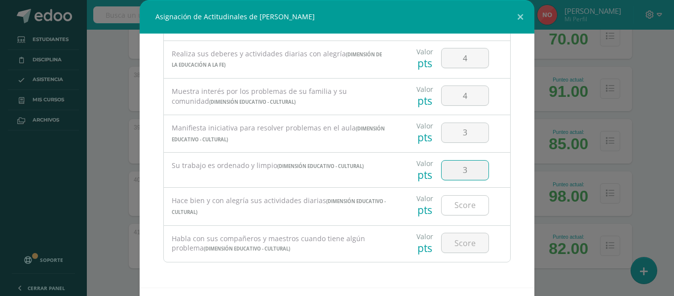
click at [450, 203] on input "number" at bounding box center [465, 204] width 47 height 19
click at [451, 244] on input "number" at bounding box center [465, 242] width 47 height 19
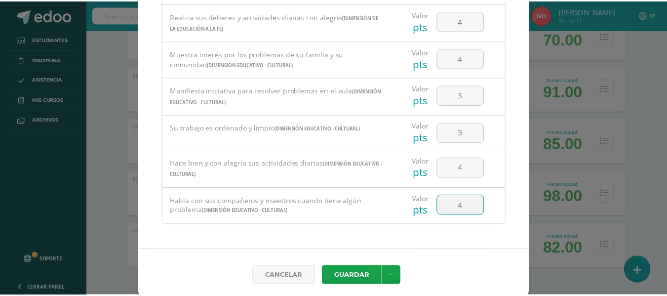
scroll to position [43, 0]
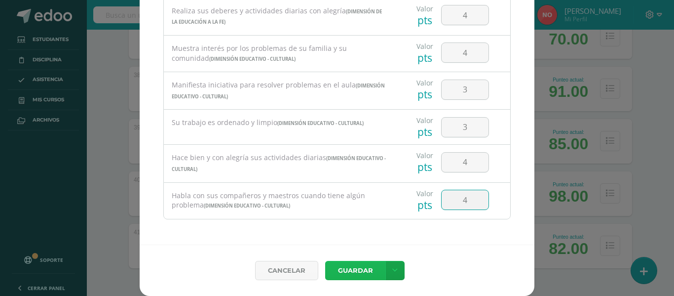
click at [353, 264] on button "Guardar" at bounding box center [355, 270] width 60 height 19
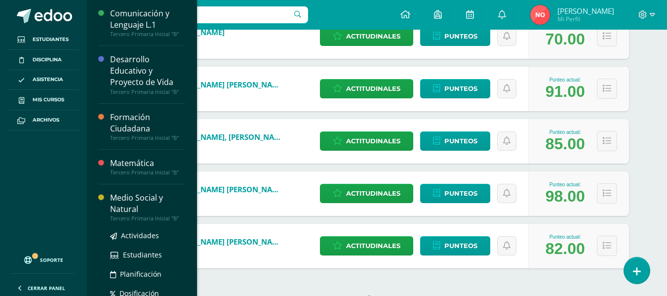
click at [116, 196] on div "Medio Social y Natural" at bounding box center [147, 203] width 75 height 23
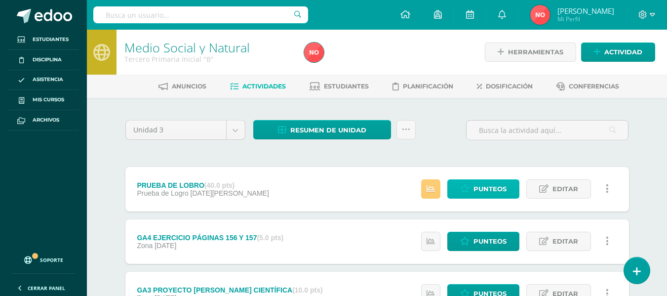
click at [487, 186] on span "Punteos" at bounding box center [489, 189] width 33 height 18
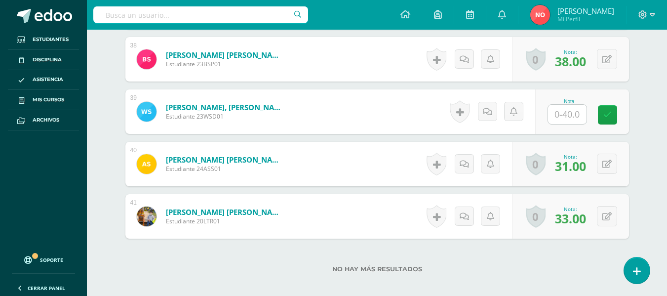
scroll to position [2252, 0]
click at [579, 111] on input "text" at bounding box center [567, 113] width 39 height 19
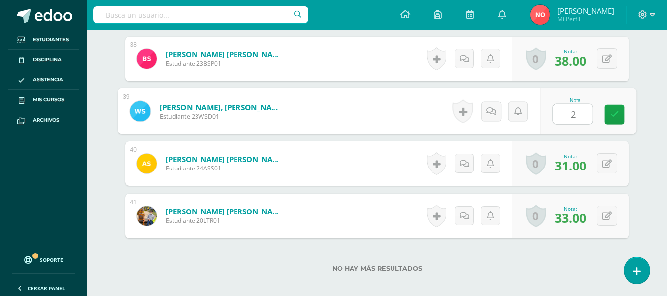
type input "23"
click at [616, 111] on icon at bounding box center [614, 114] width 9 height 8
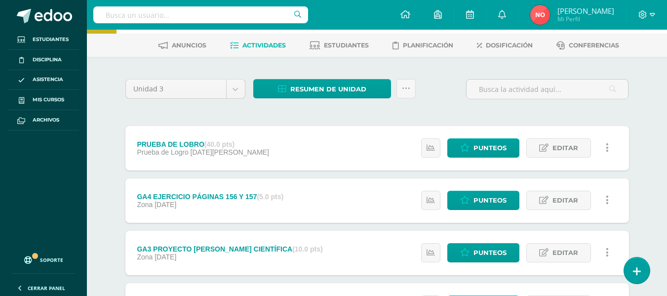
scroll to position [34, 0]
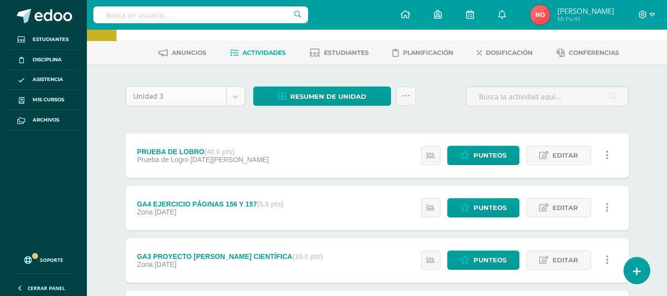
select select "Unidad 2"
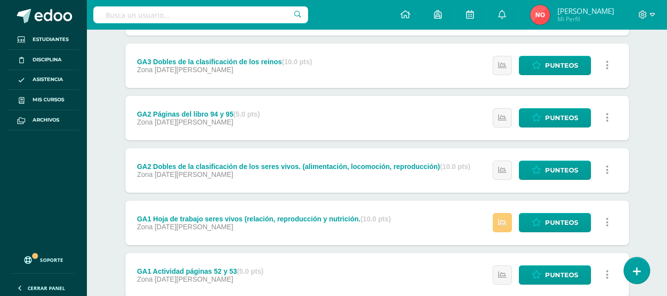
scroll to position [396, 0]
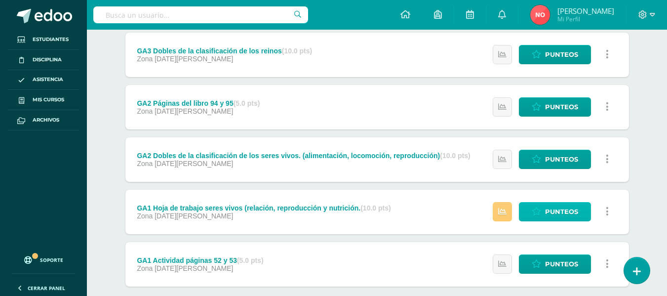
click at [555, 210] on span "Punteos" at bounding box center [561, 211] width 33 height 18
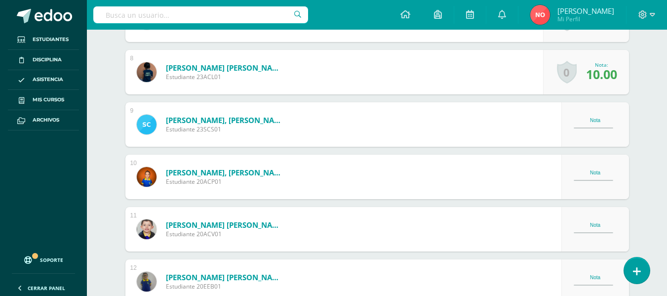
scroll to position [636, 0]
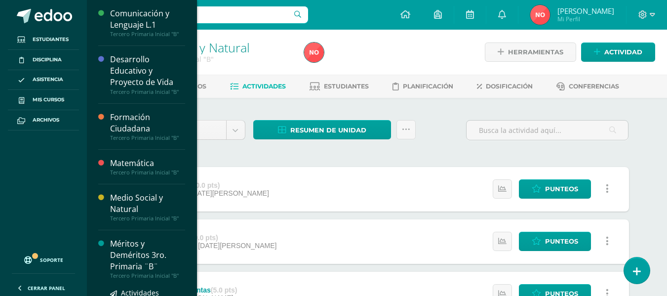
click at [142, 245] on div "Méritos y Deméritos 3ro. Primaria ¨B¨" at bounding box center [147, 255] width 75 height 34
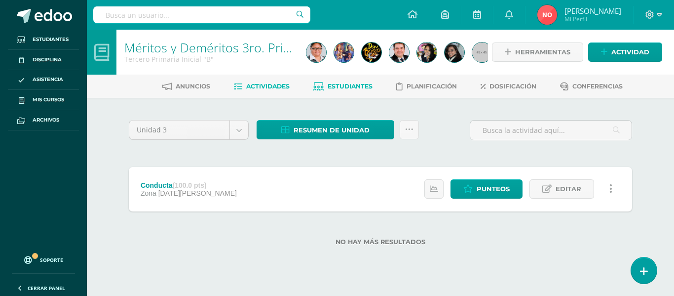
click at [354, 84] on span "Estudiantes" at bounding box center [350, 85] width 45 height 7
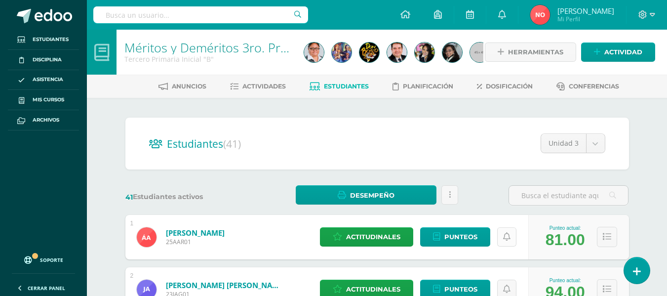
click at [506, 238] on icon at bounding box center [506, 237] width 7 height 8
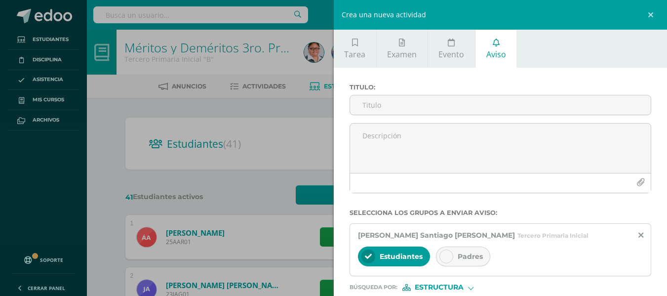
click at [239, 201] on div "Crea una nueva actividad Tarea Examen Evento Aviso Título: Valor: 100.0 Fecha: …" at bounding box center [333, 148] width 667 height 296
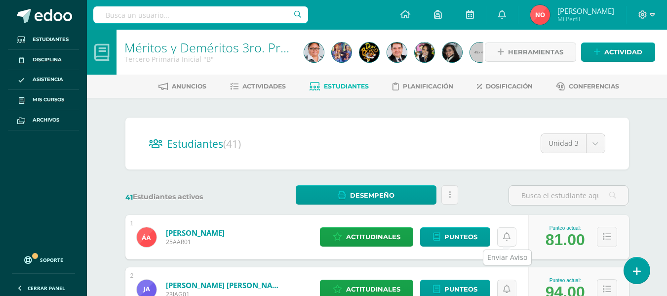
click at [506, 235] on icon at bounding box center [506, 237] width 7 height 8
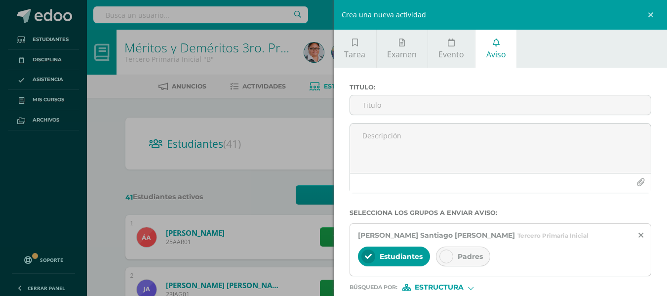
click at [221, 193] on div "Crea una nueva actividad Tarea Examen Evento Aviso Título: Valor: 100.0 Fecha: …" at bounding box center [333, 148] width 667 height 296
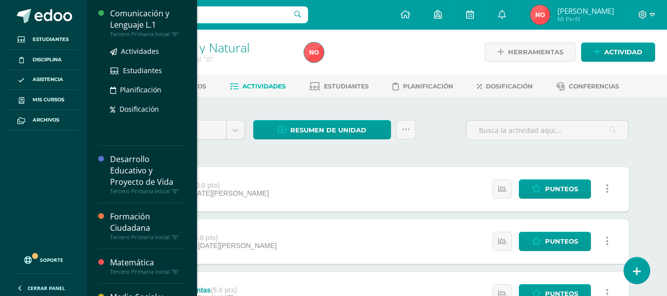
click at [116, 18] on div "Comunicación y Lenguaje L.1" at bounding box center [147, 19] width 75 height 23
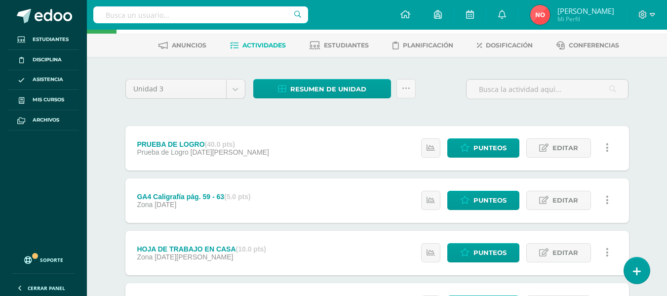
scroll to position [31, 0]
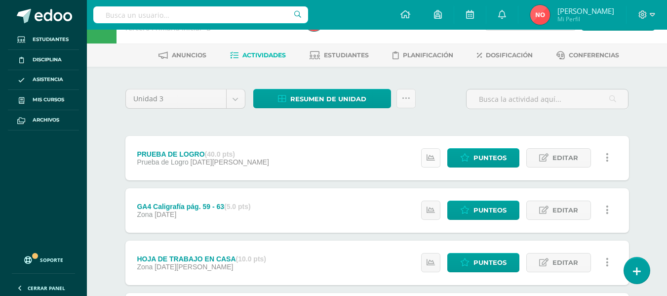
click at [428, 155] on icon at bounding box center [431, 158] width 8 height 8
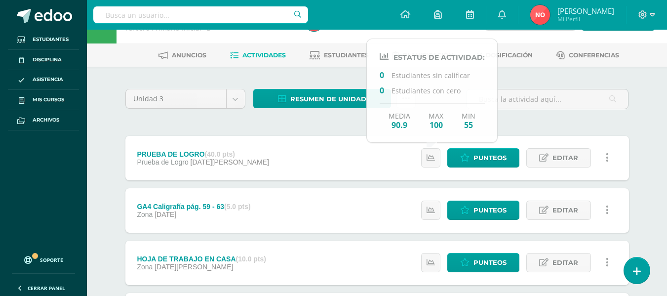
click at [398, 160] on div "PRUEBA DE LOGRO (40.0 pts) Prueba de Logro [DATE][PERSON_NAME] Punteos Editar H…" at bounding box center [377, 158] width 504 height 44
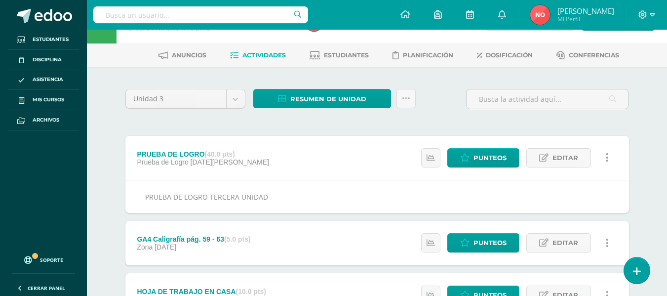
click at [358, 56] on span "Estudiantes" at bounding box center [346, 54] width 45 height 7
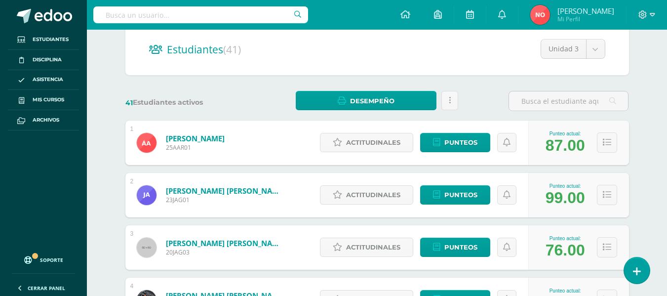
scroll to position [96, 0]
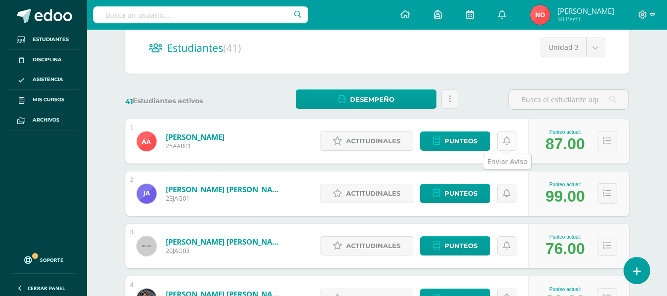
click at [509, 141] on icon at bounding box center [506, 141] width 7 height 8
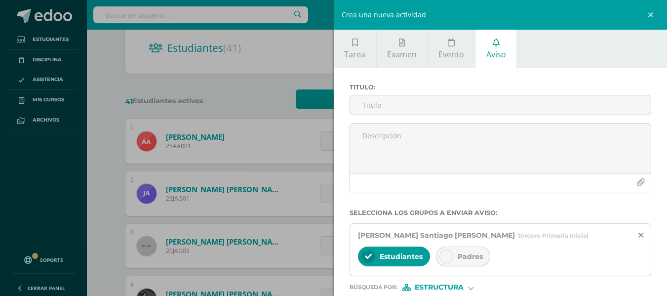
click at [267, 112] on div "Crea una nueva actividad Tarea Examen Evento Aviso Título: Valor: 100.0 Fecha: …" at bounding box center [333, 148] width 667 height 296
